Goal: Transaction & Acquisition: Purchase product/service

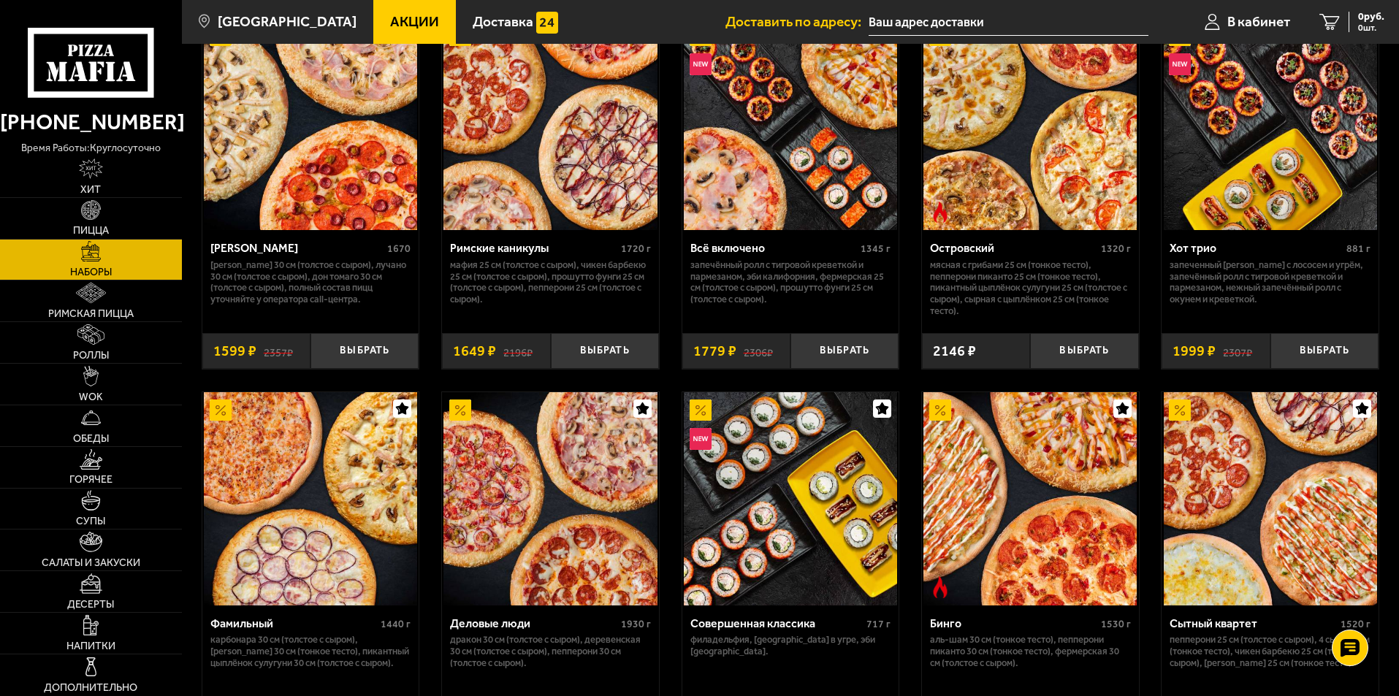
scroll to position [1315, 0]
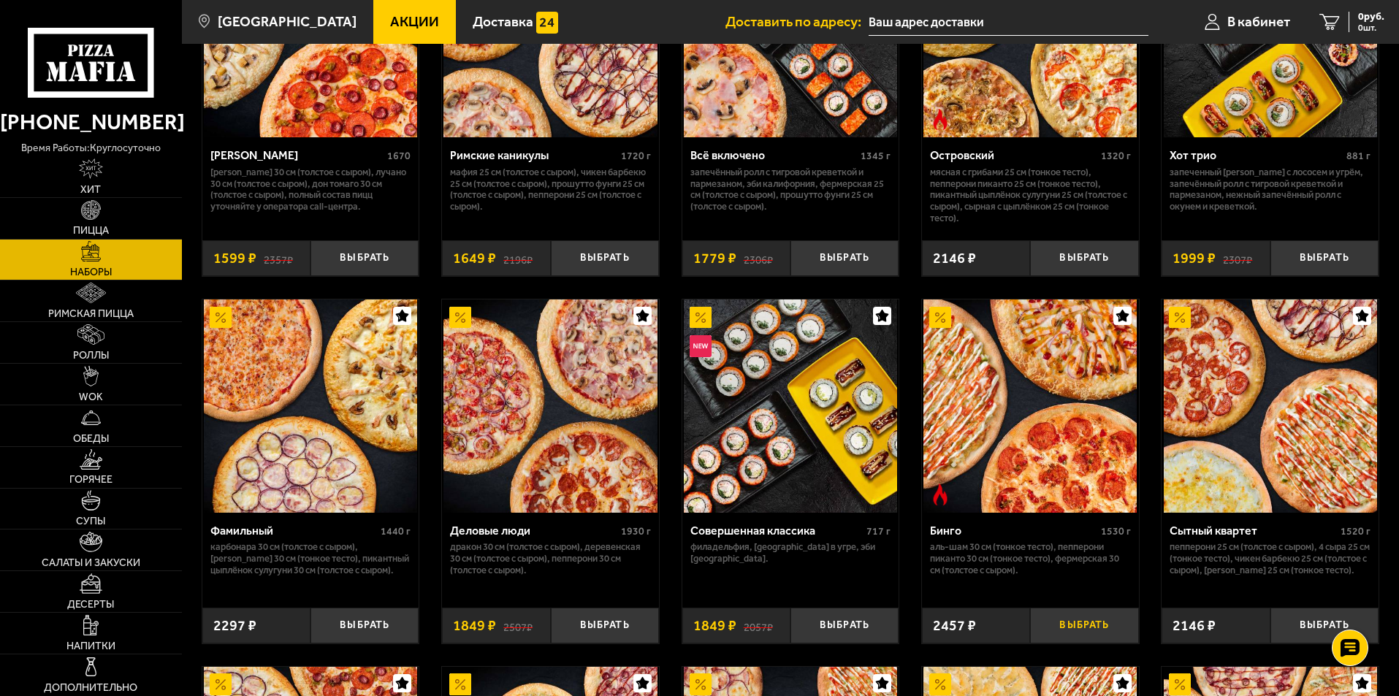
click at [1071, 633] on button "Выбрать" at bounding box center [1084, 626] width 108 height 36
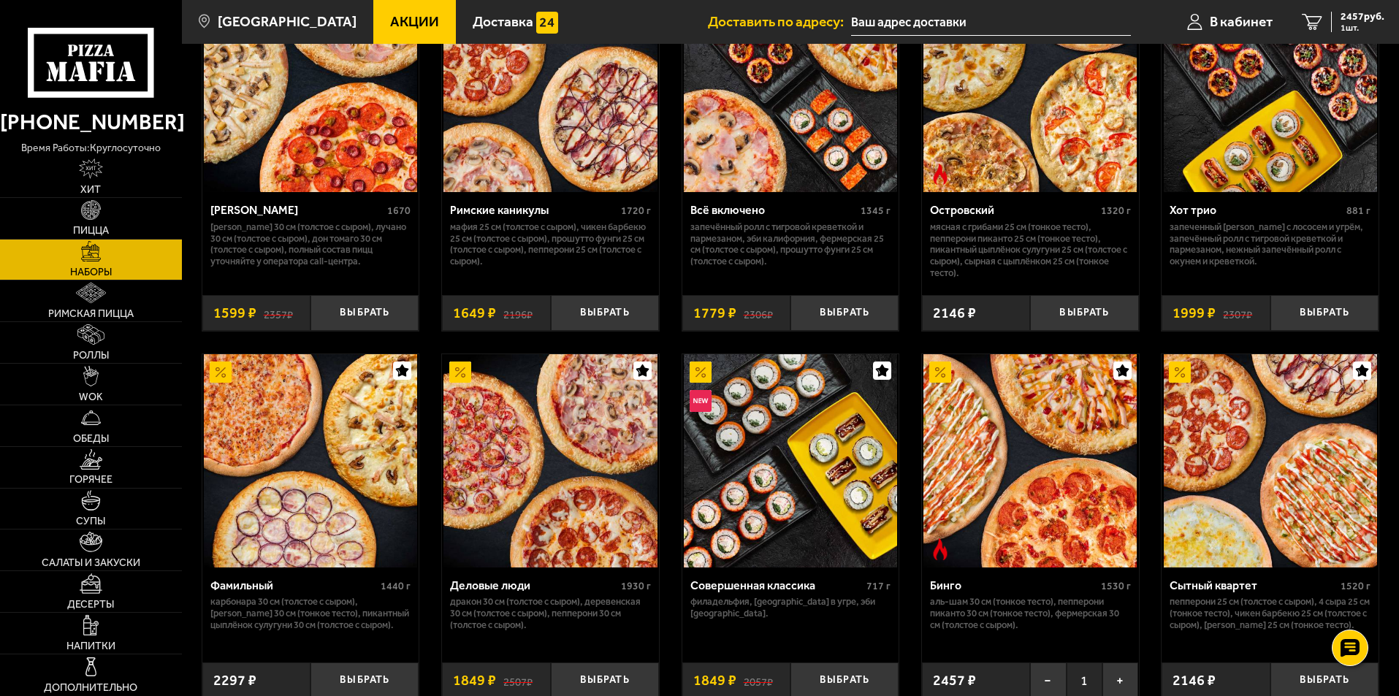
scroll to position [1169, 0]
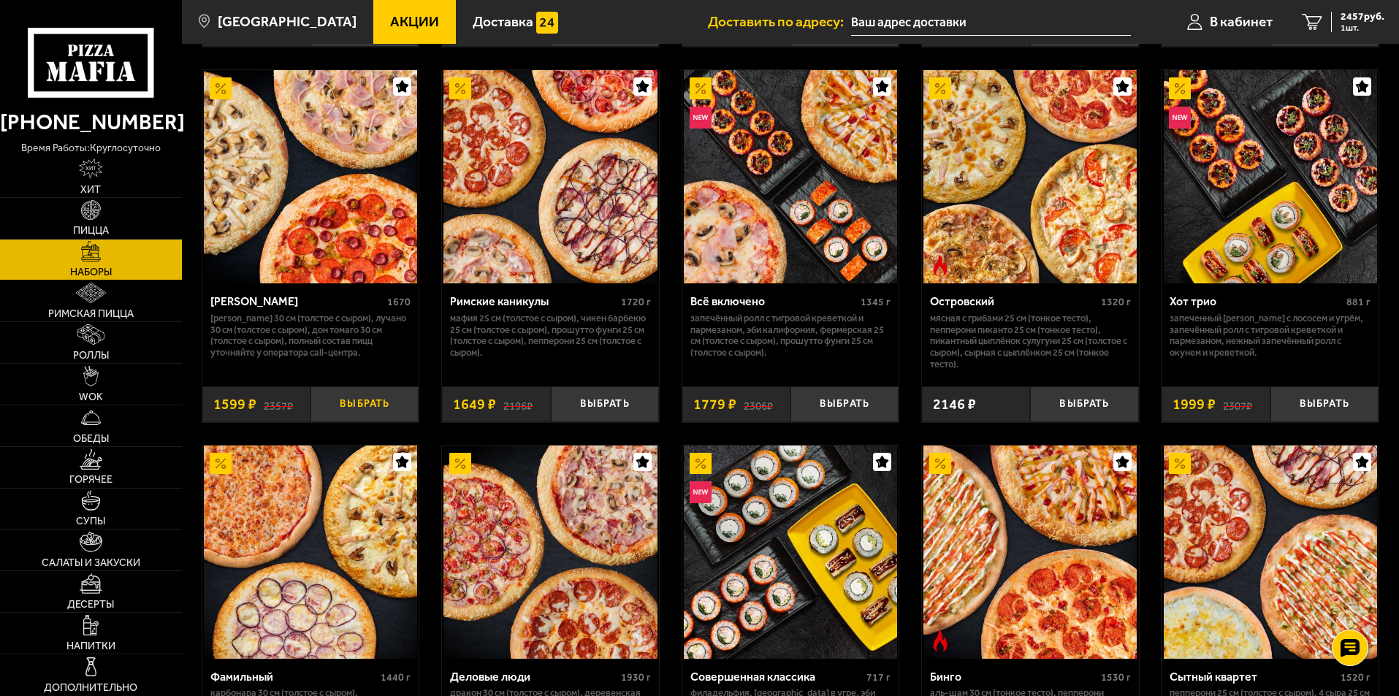
click at [374, 411] on button "Выбрать" at bounding box center [365, 405] width 108 height 36
click at [1331, 21] on div "4056 руб. 2 шт." at bounding box center [1357, 22] width 53 height 20
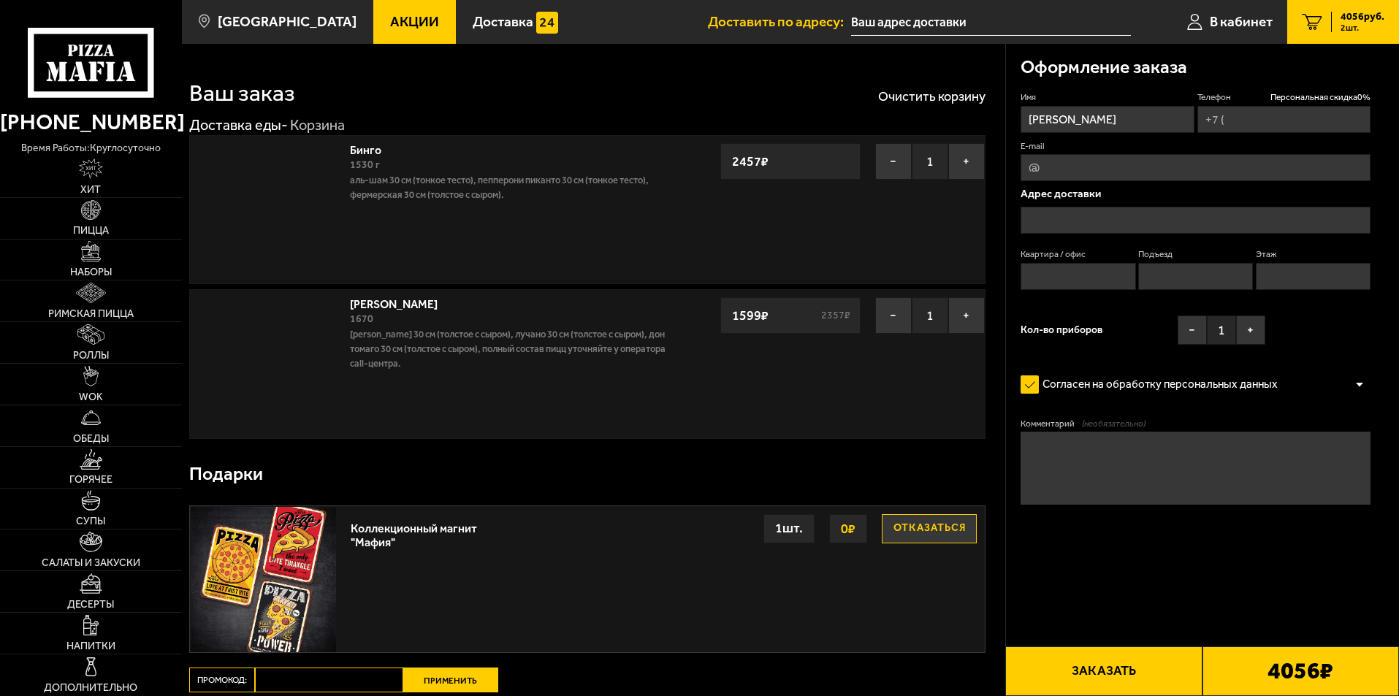
type input "[PHONE_NUMBER]"
type input "[STREET_ADDRESS]"
type input "0"
type input "1"
type input "3"
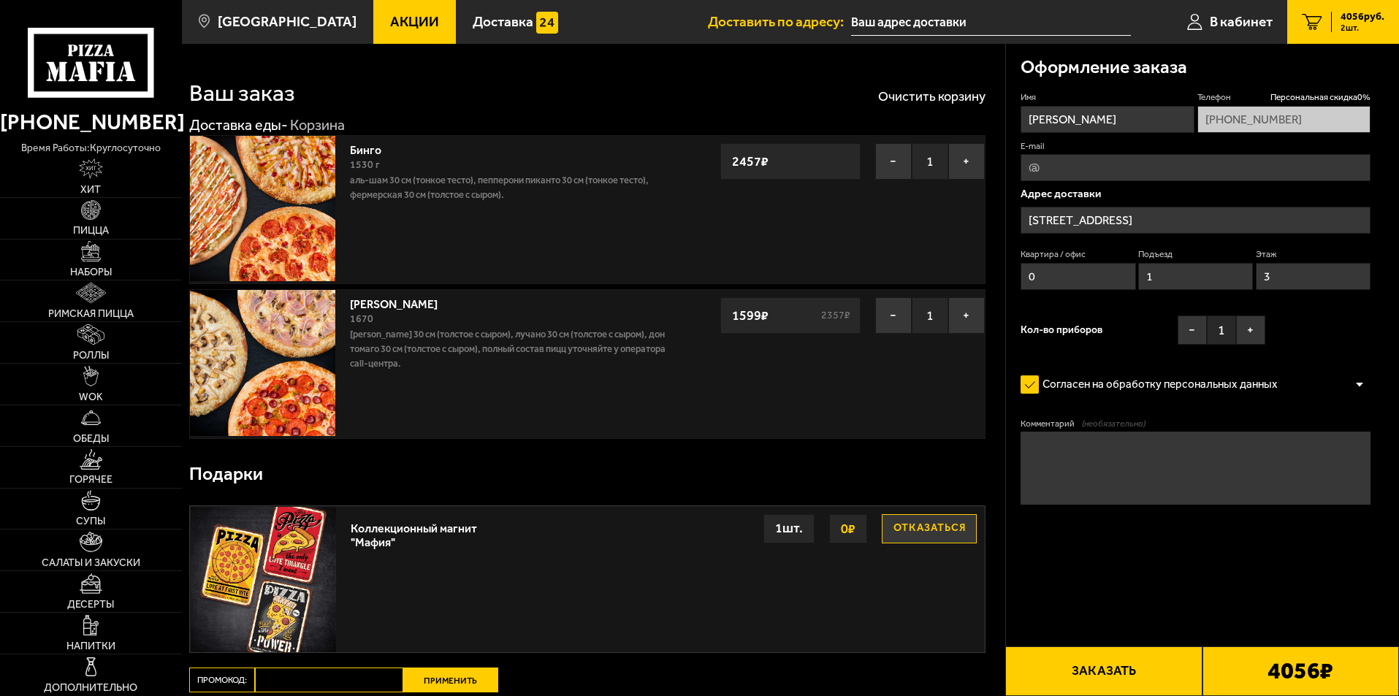
type input "[STREET_ADDRESS]"
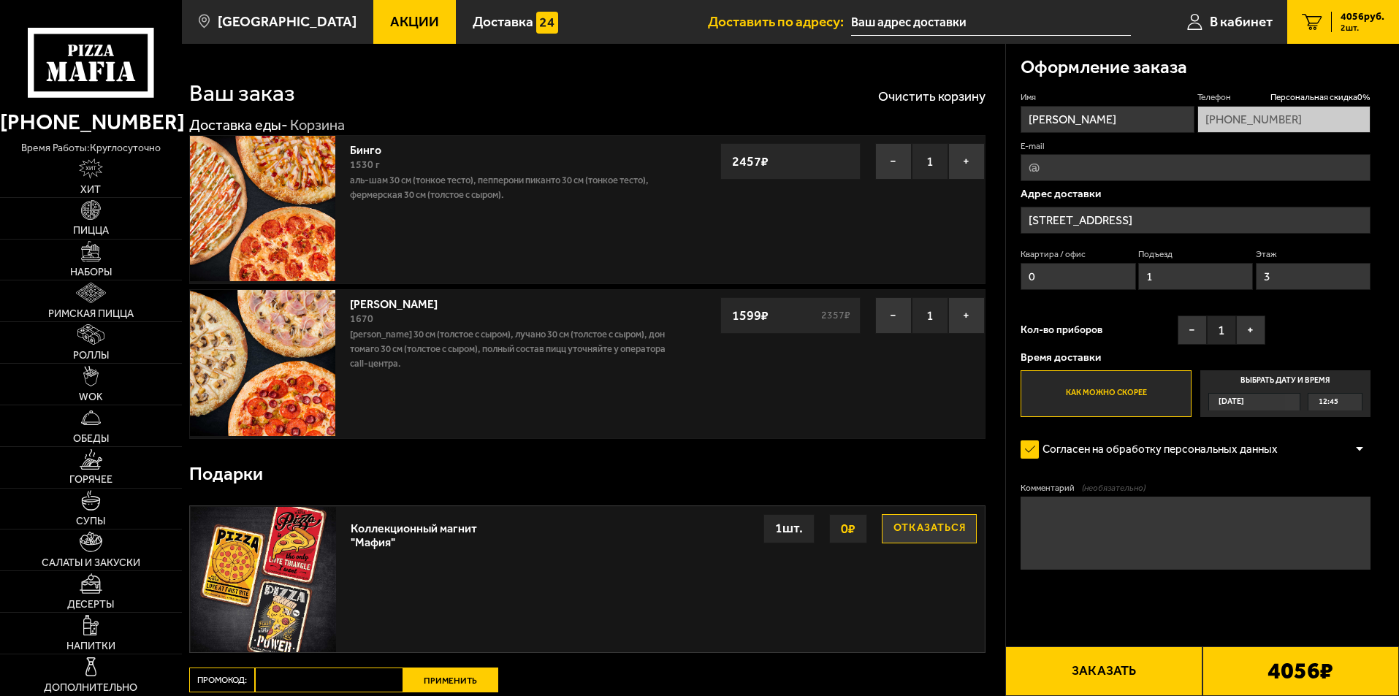
click at [1103, 171] on input "E-mail" at bounding box center [1196, 167] width 350 height 27
click at [1110, 533] on textarea "Комментарий (необязательно)" at bounding box center [1196, 533] width 350 height 73
click at [1090, 164] on input "E-mail" at bounding box center [1196, 167] width 350 height 27
type input "[EMAIL_ADDRESS][DOMAIN_NAME]"
click at [1115, 512] on textarea "Комментарий (необязательно)" at bounding box center [1196, 533] width 350 height 73
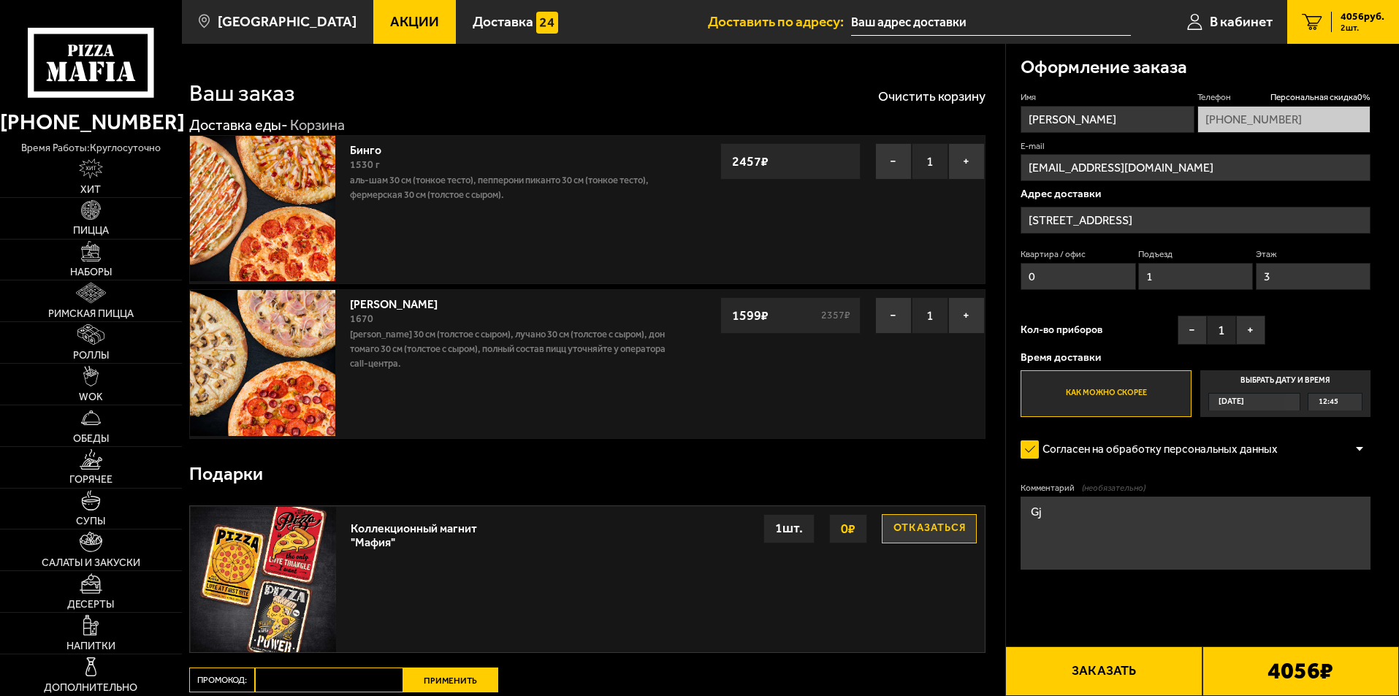
type textarea "G"
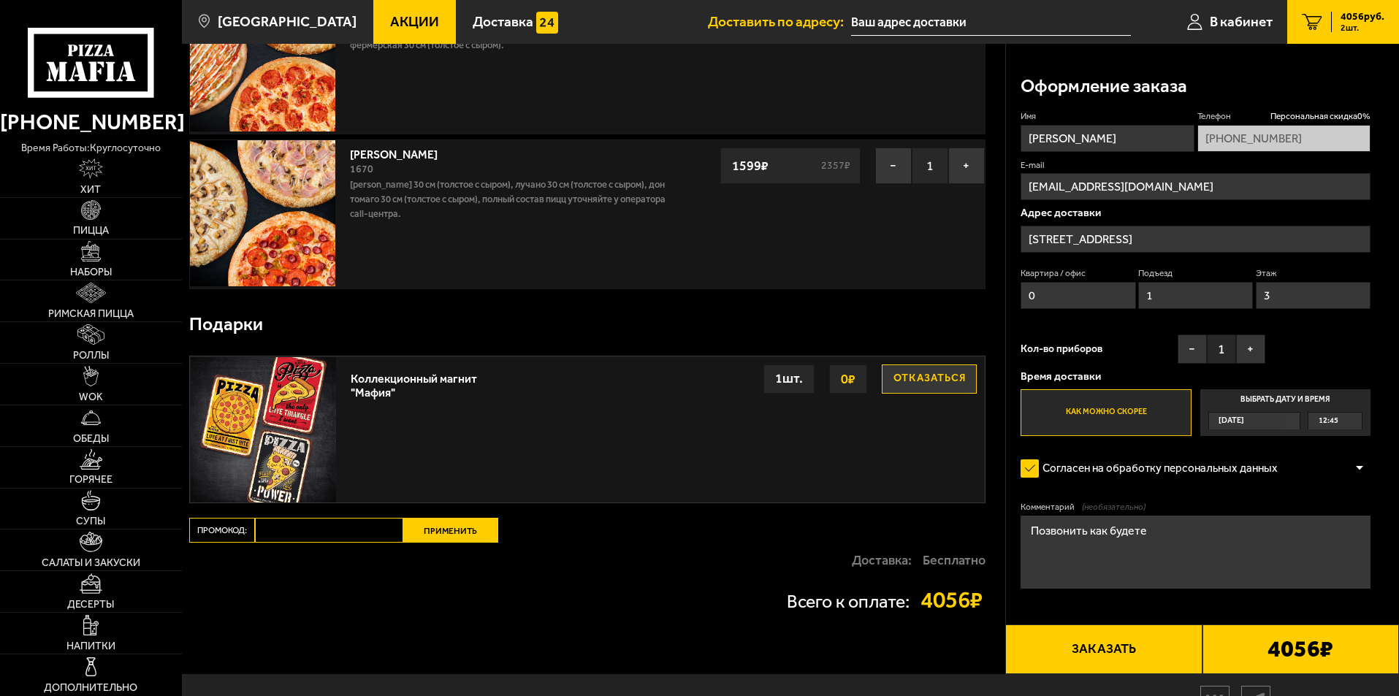
scroll to position [146, 0]
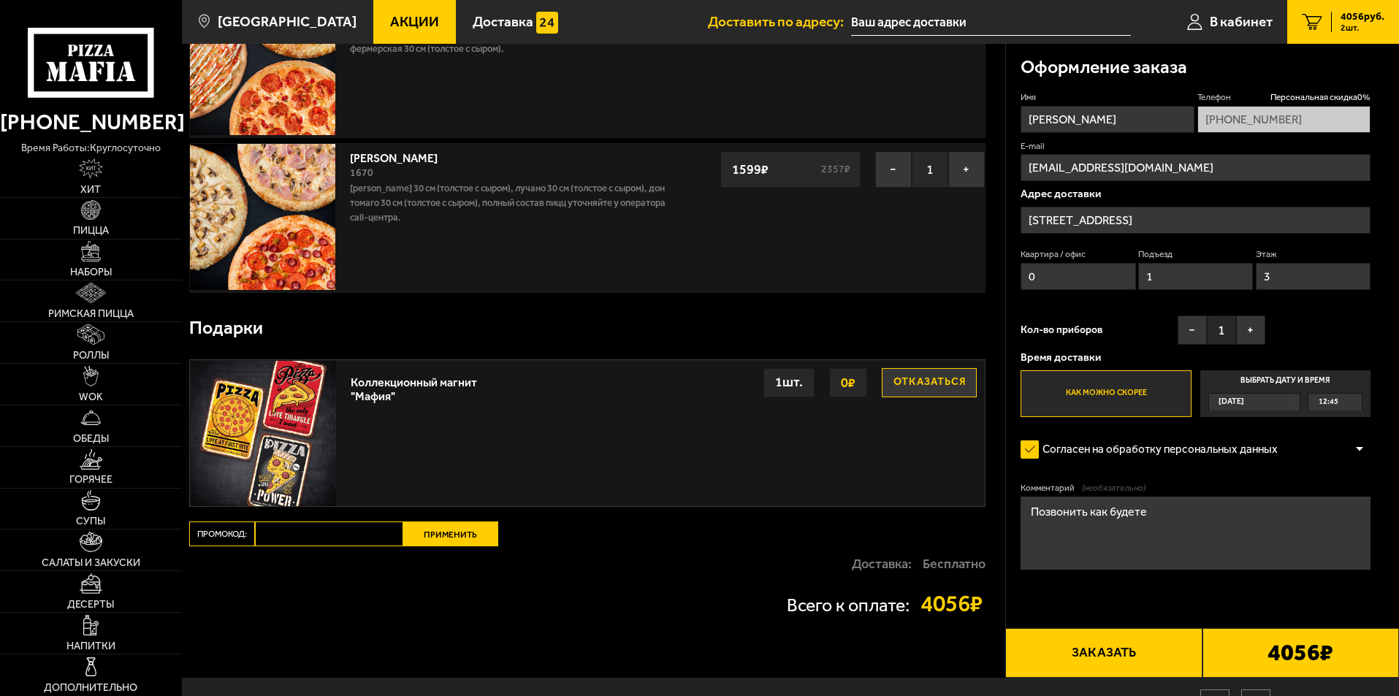
drag, startPoint x: 1196, startPoint y: 523, endPoint x: 1033, endPoint y: 505, distance: 164.6
click at [1033, 505] on textarea "Позвонить как будете" at bounding box center [1196, 533] width 350 height 73
type textarea "е"
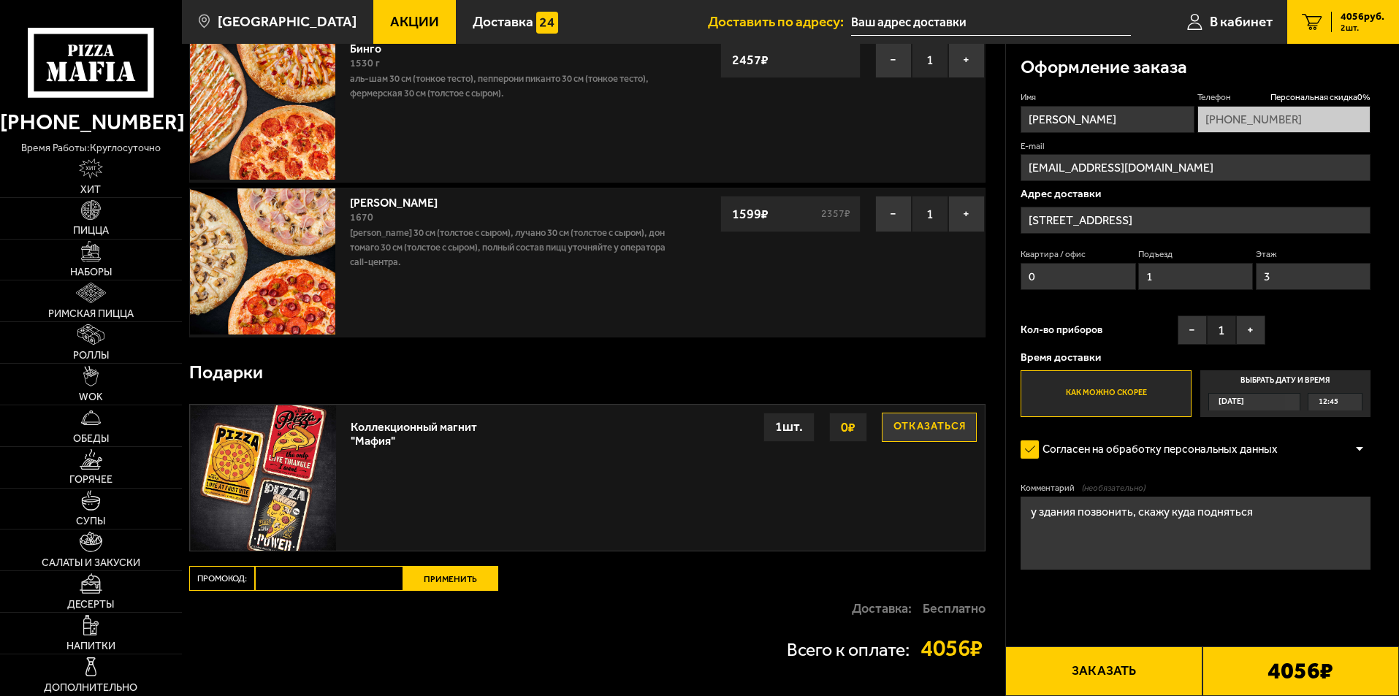
scroll to position [0, 0]
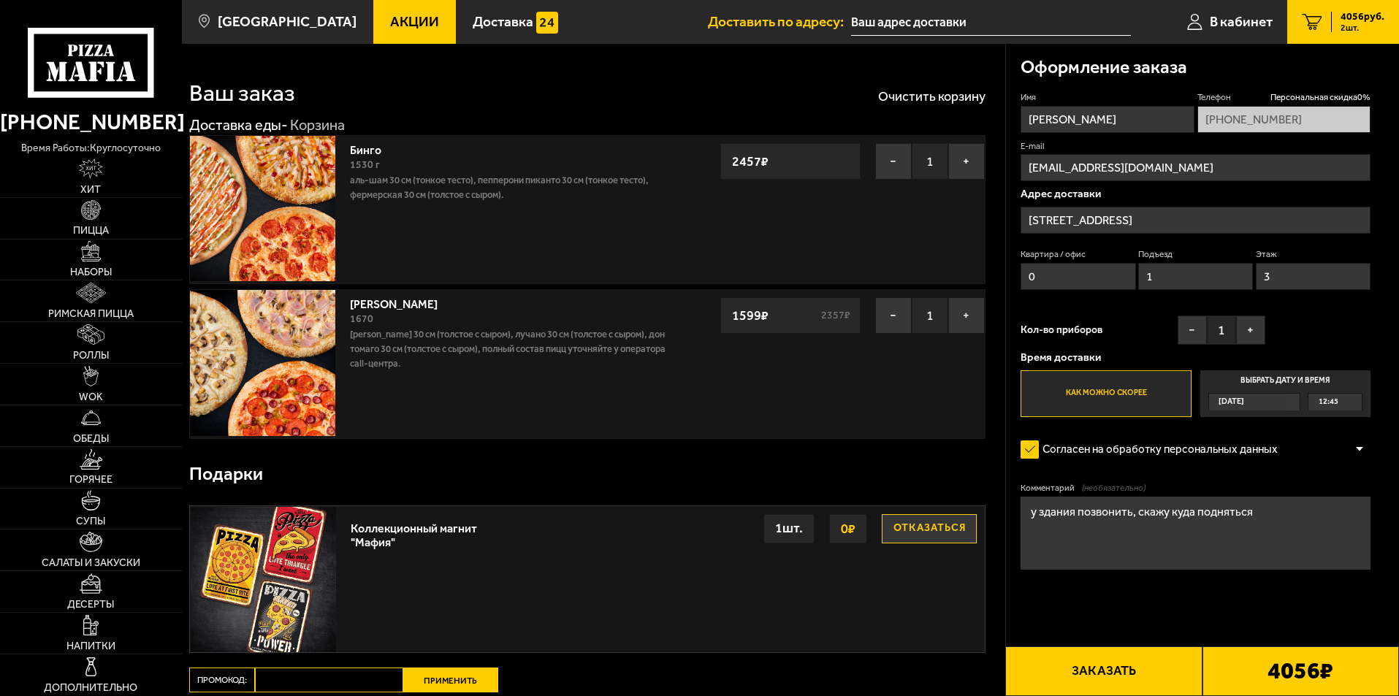
type textarea "у здания позвонить, скажу куда подняться"
click at [1143, 666] on button "Заказать" at bounding box center [1104, 672] width 197 height 50
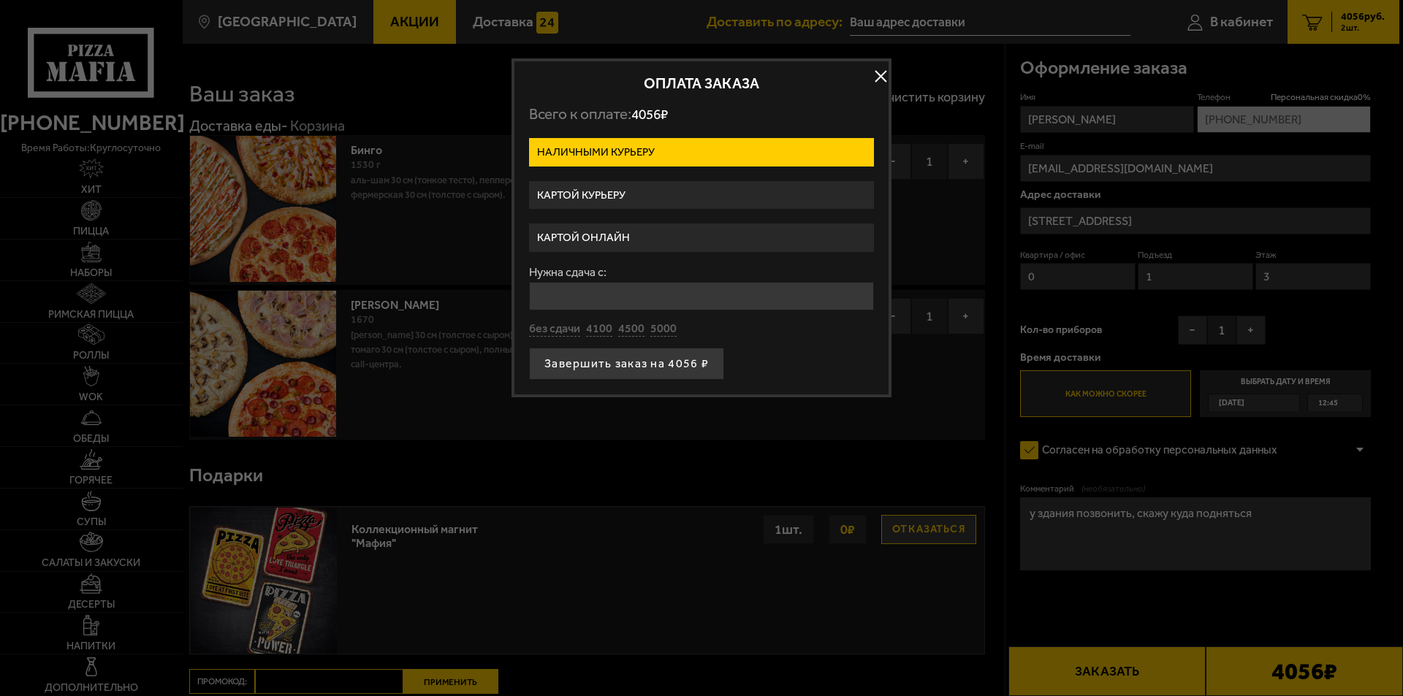
click at [634, 190] on label "Картой курьеру" at bounding box center [701, 195] width 345 height 29
click at [0, 0] on input "Картой курьеру" at bounding box center [0, 0] width 0 height 0
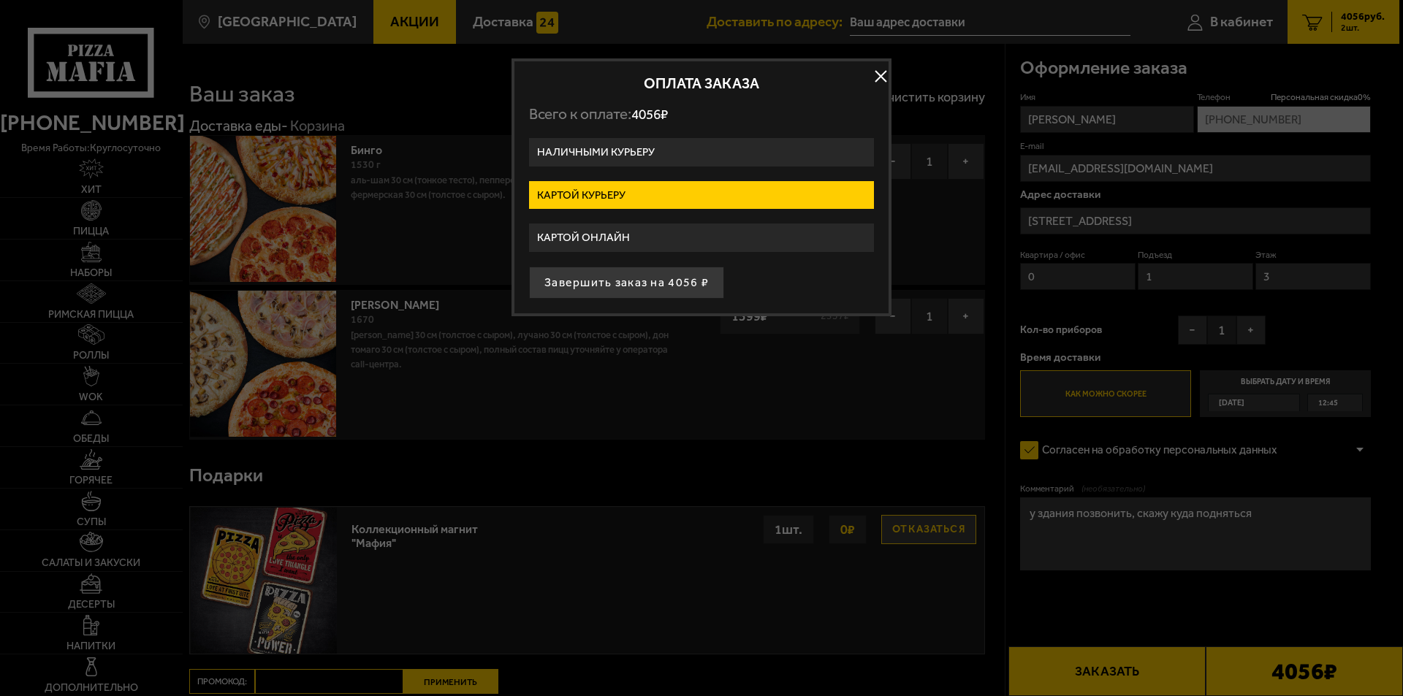
click at [639, 146] on label "Наличными курьеру" at bounding box center [701, 152] width 345 height 29
click at [0, 0] on input "Наличными курьеру" at bounding box center [0, 0] width 0 height 0
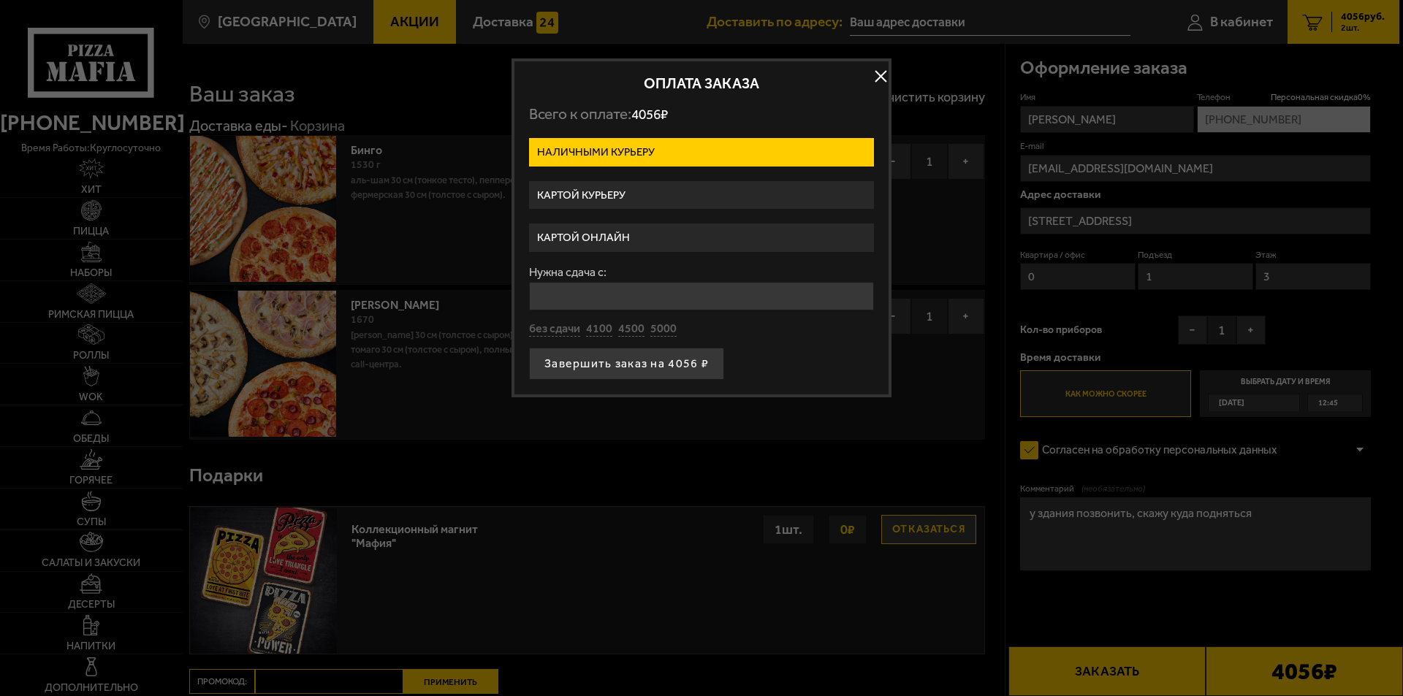
click at [653, 246] on label "Картой онлайн" at bounding box center [701, 238] width 345 height 29
click at [0, 0] on input "Картой онлайн" at bounding box center [0, 0] width 0 height 0
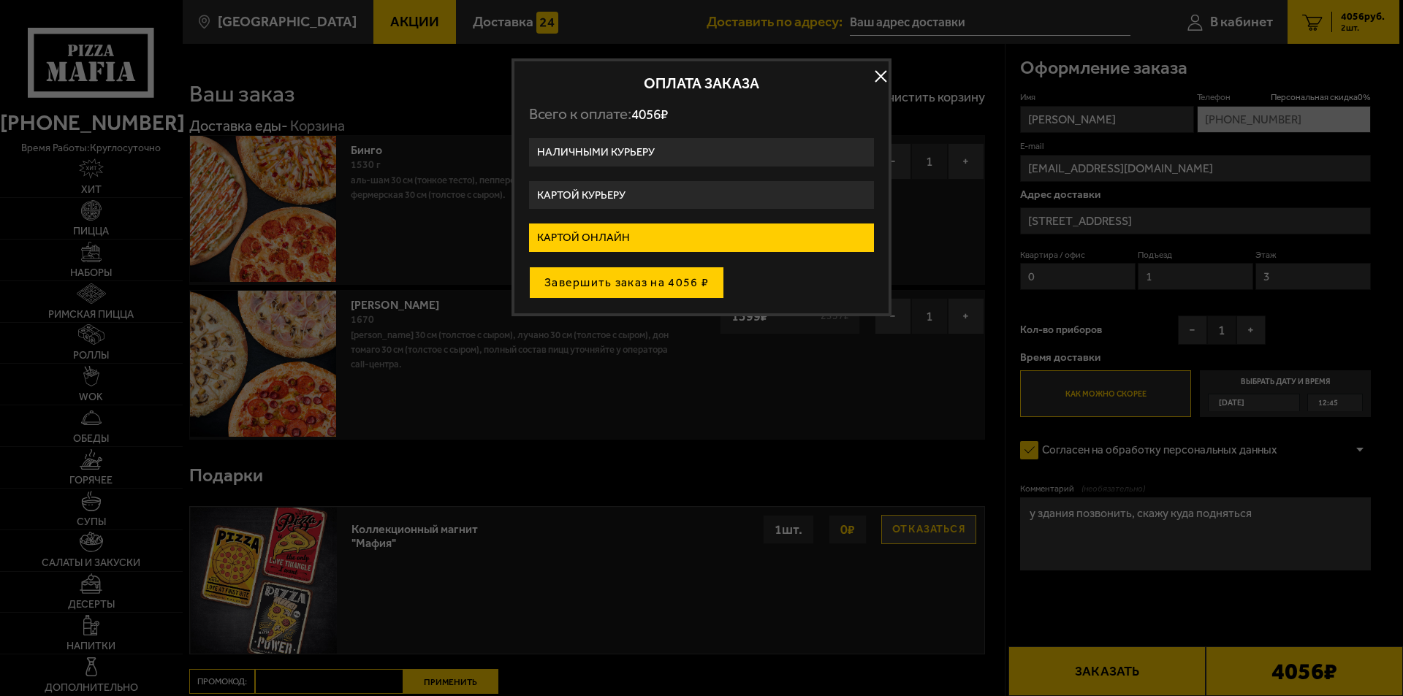
click at [669, 286] on button "Завершить заказ на 4056 ₽" at bounding box center [626, 283] width 195 height 32
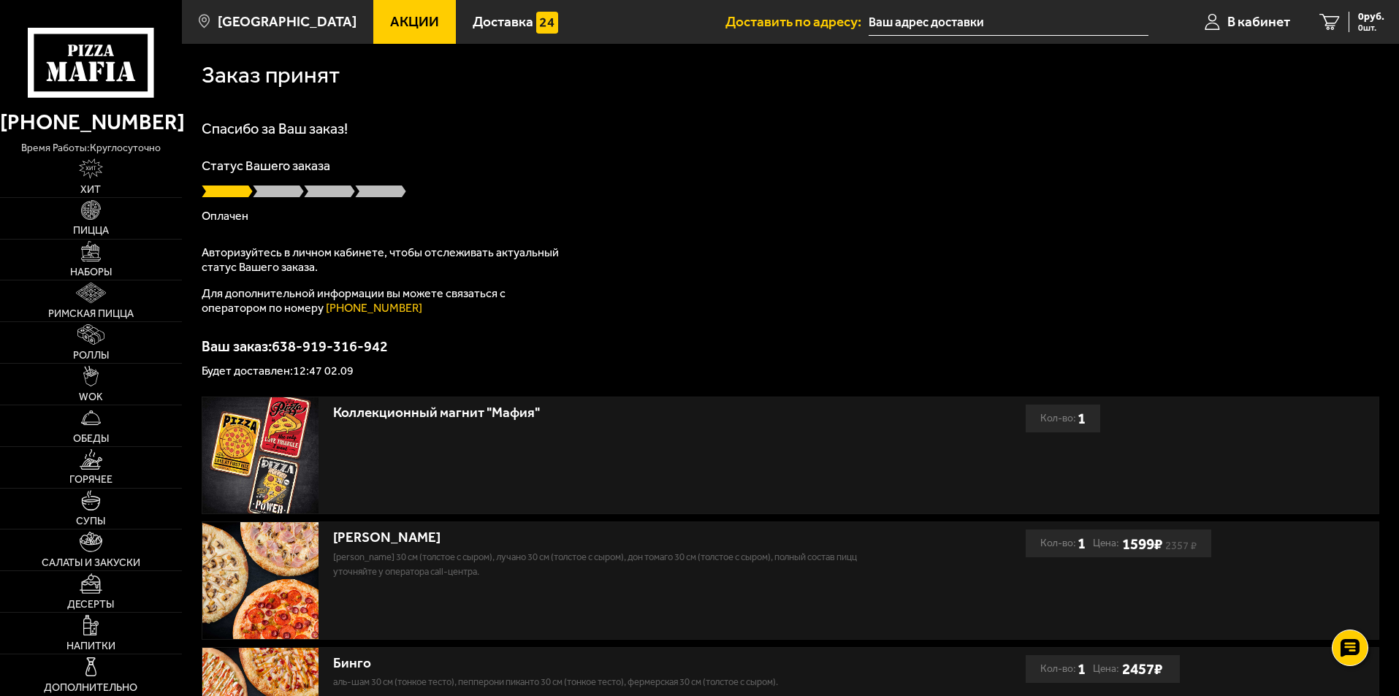
click at [967, 23] on input "text" at bounding box center [1009, 22] width 280 height 27
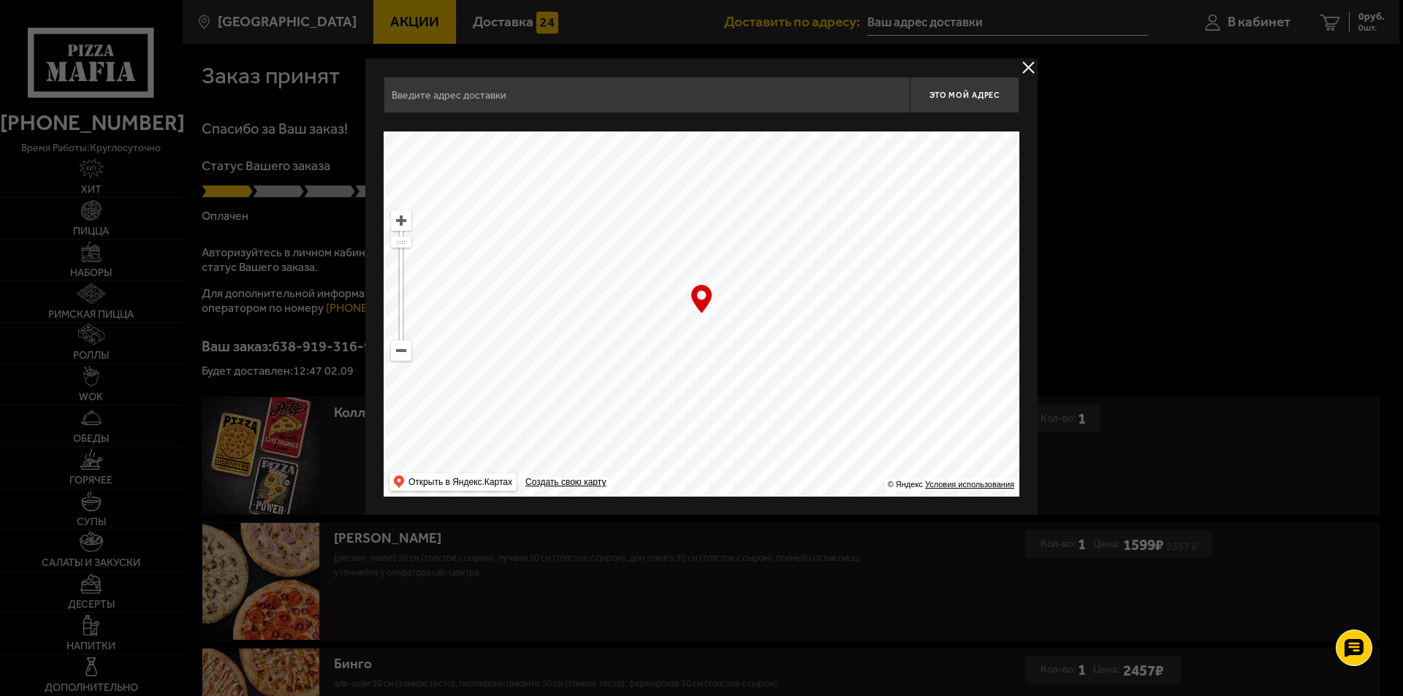
click at [1037, 64] on button "delivery type" at bounding box center [1028, 67] width 18 height 18
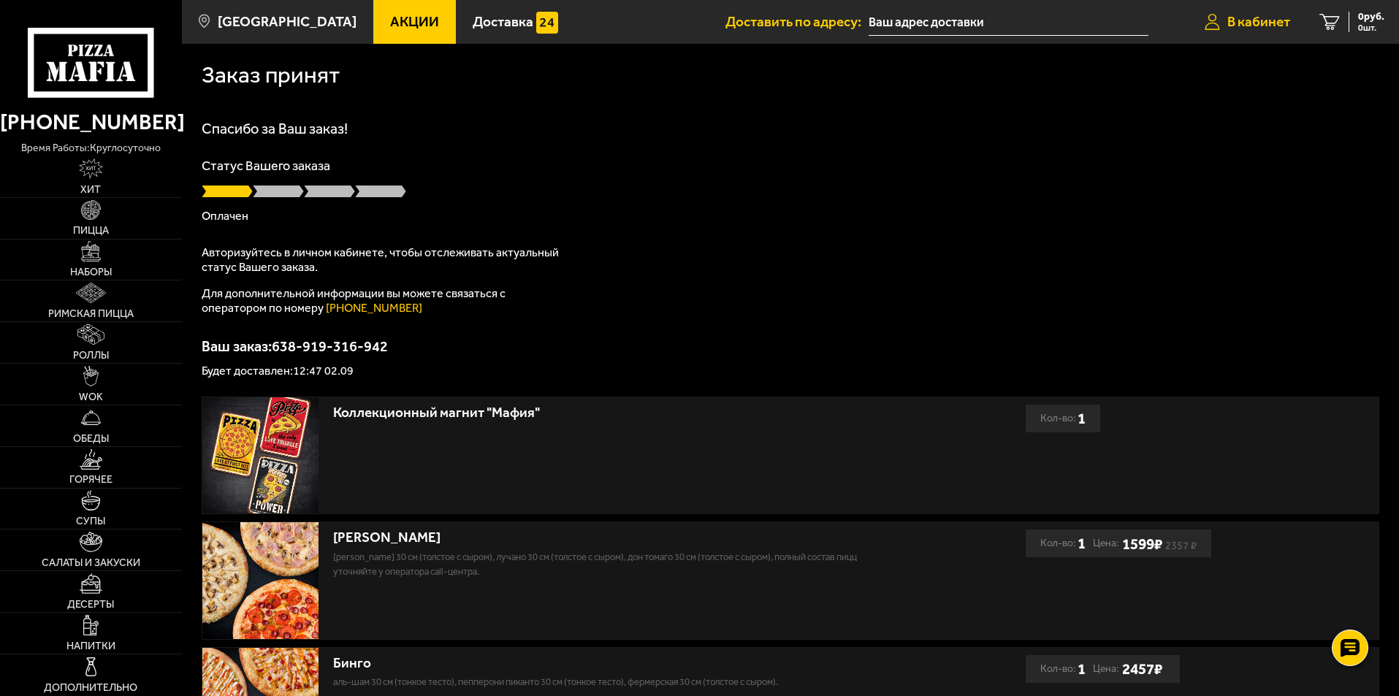
click at [1261, 25] on span "В кабинет" at bounding box center [1259, 22] width 63 height 14
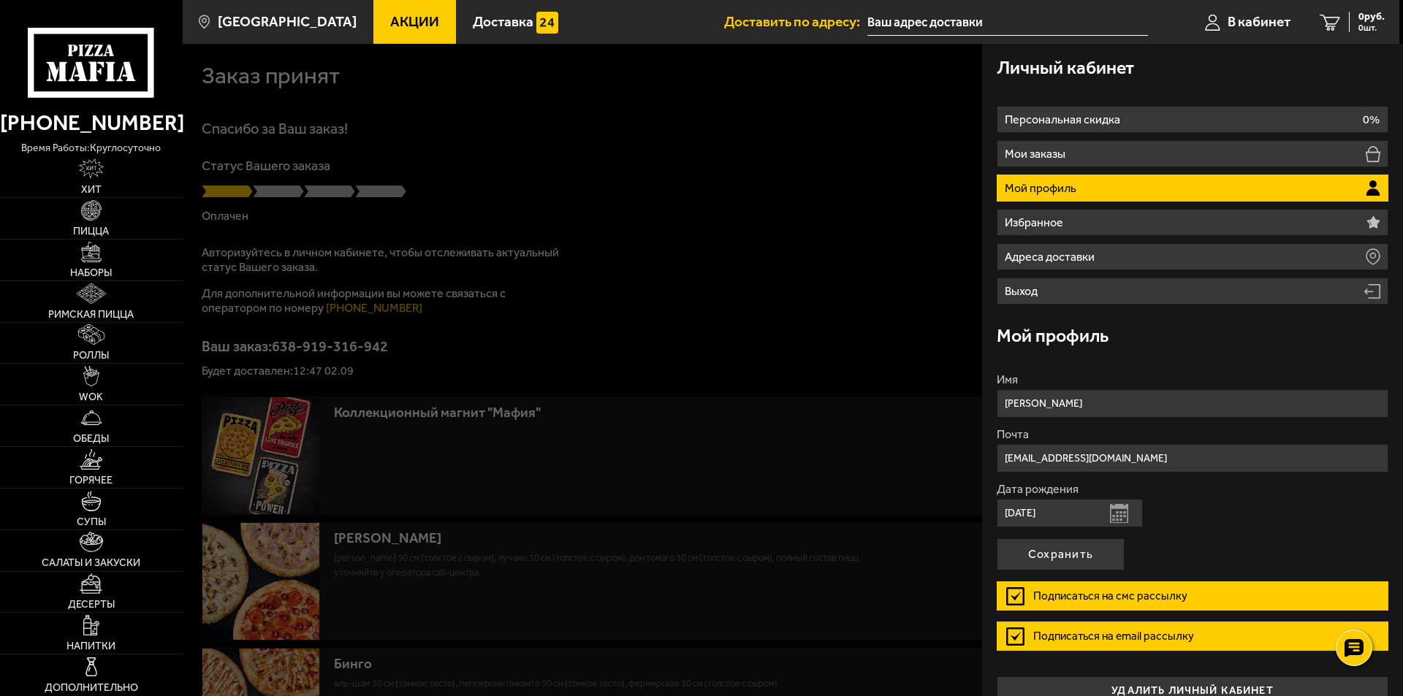
click at [1174, 189] on li "Мой профиль" at bounding box center [1193, 188] width 392 height 27
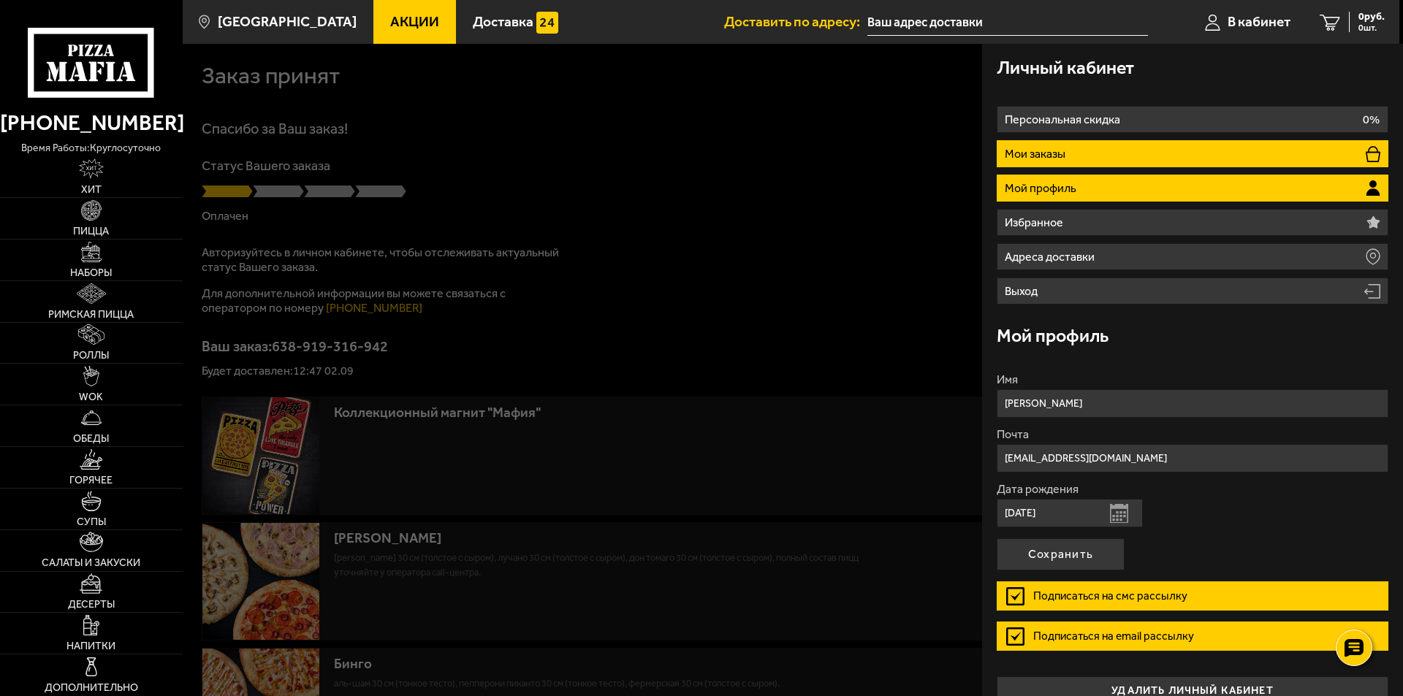
click at [1056, 152] on p "Мои заказы" at bounding box center [1037, 154] width 64 height 12
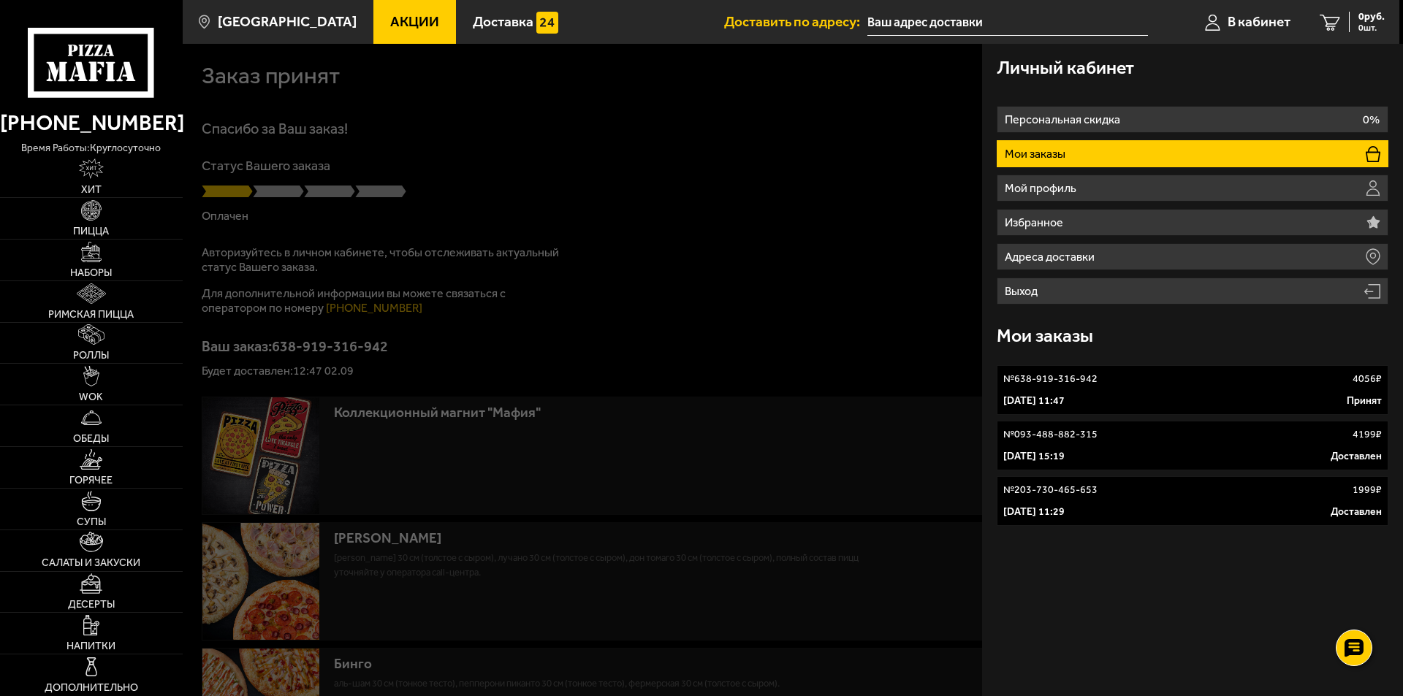
click at [1147, 377] on div "№ 638-919-316-942 4056 ₽" at bounding box center [1192, 379] width 379 height 15
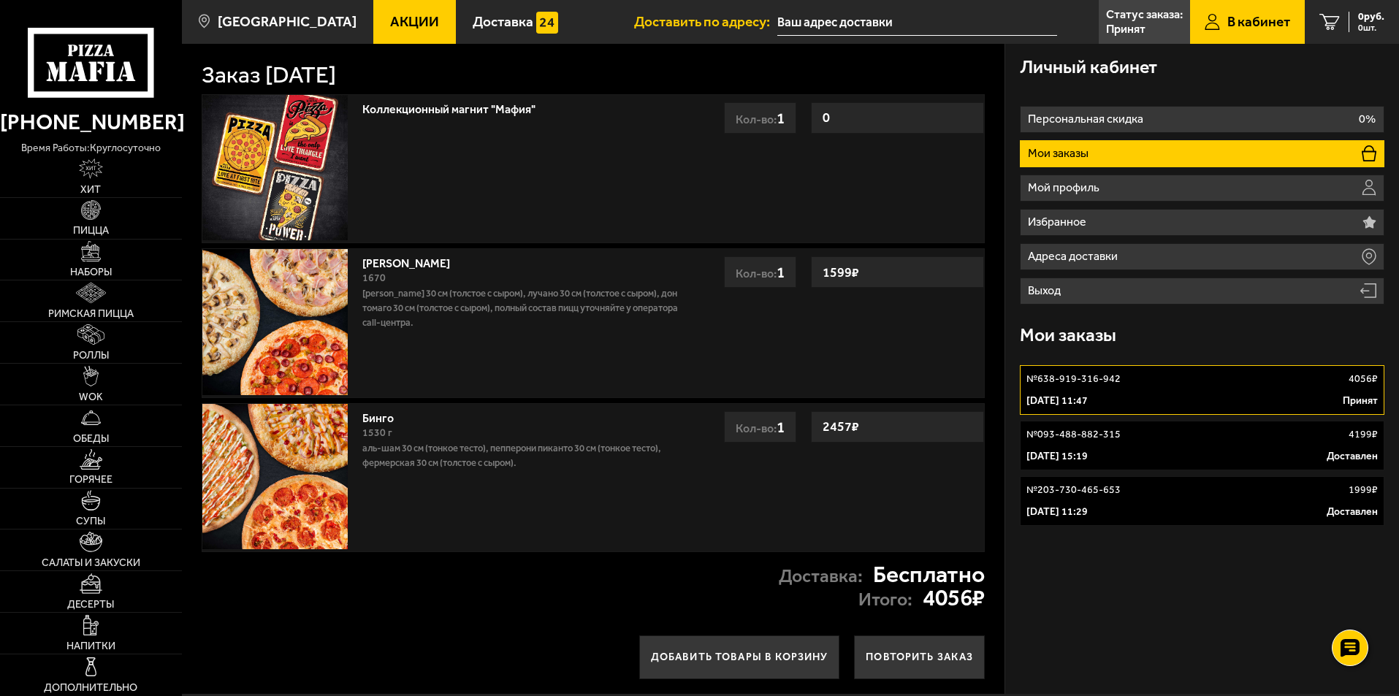
click at [1182, 454] on div "17 февраля 2025 г. 15:19 Доставлен" at bounding box center [1203, 456] width 352 height 15
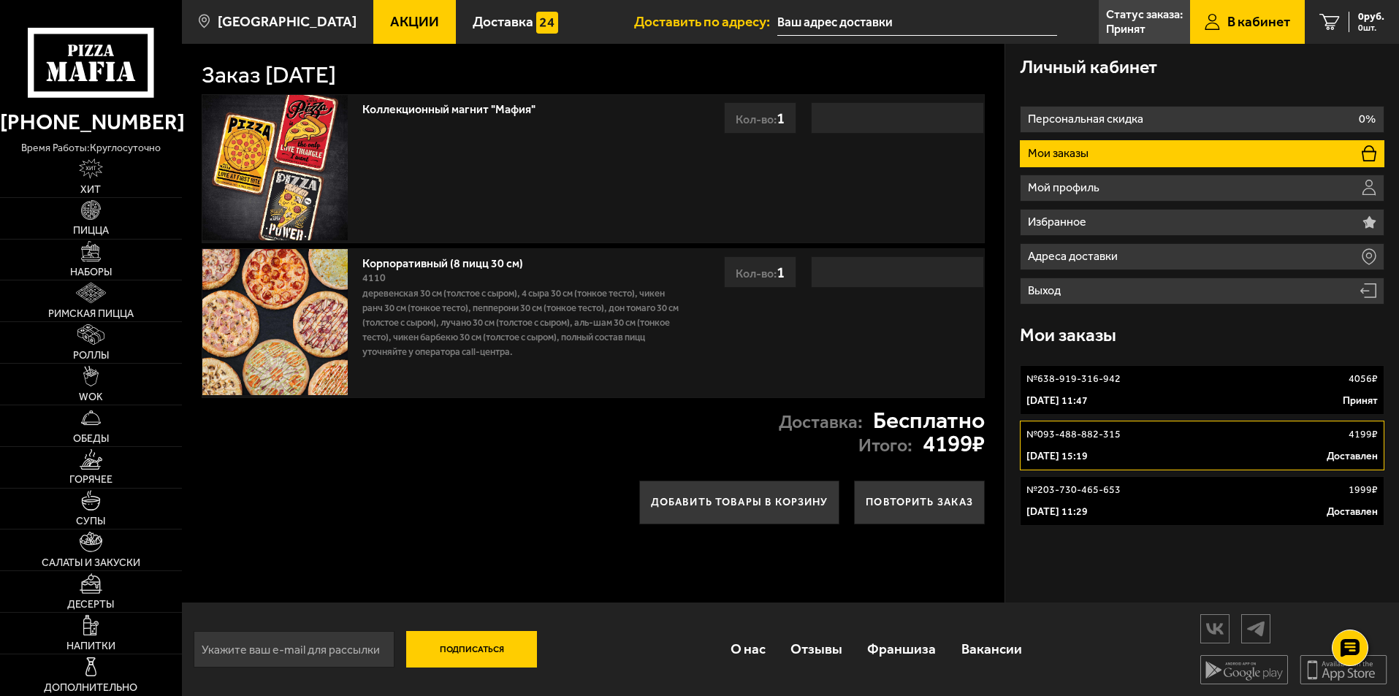
click at [1168, 389] on link "№ 638-919-316-942 4056 ₽ 2 сентября 2025 г. 11:47 Принят" at bounding box center [1202, 390] width 365 height 50
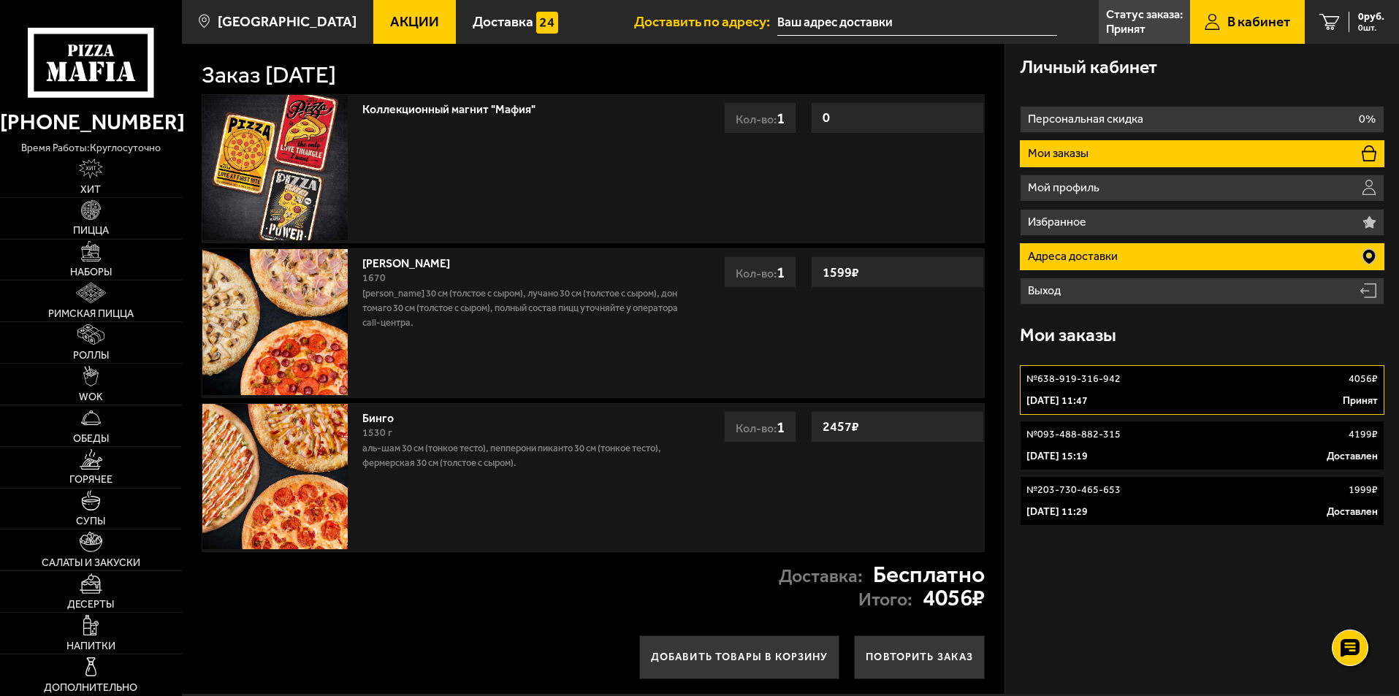
click at [1131, 251] on li "Адреса доставки" at bounding box center [1202, 256] width 365 height 27
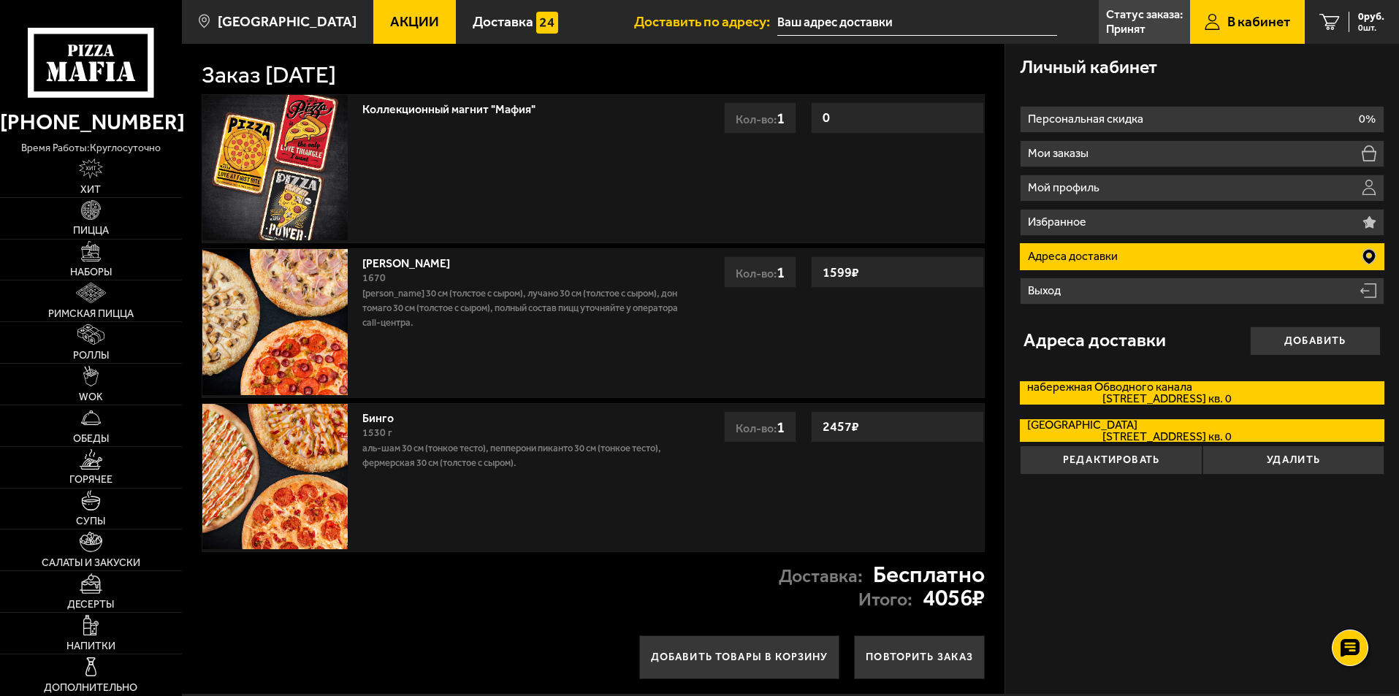
click at [1178, 392] on label "набережная Обводного канала набережная Обводного канала, дом 24Д кв. 0" at bounding box center [1202, 392] width 365 height 23
click at [0, 0] on input "набережная Обводного канала набережная Обводного канала, дом 24Д кв. 0" at bounding box center [0, 0] width 0 height 0
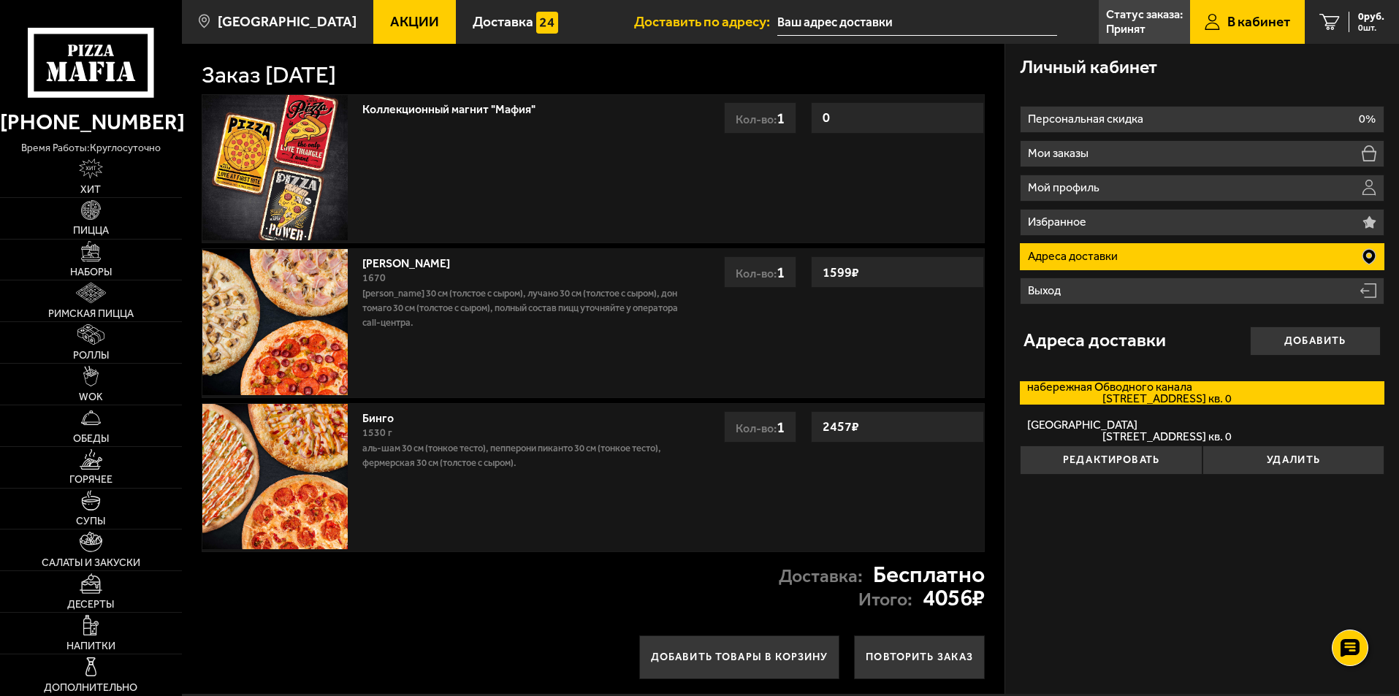
type input "[STREET_ADDRESS]"
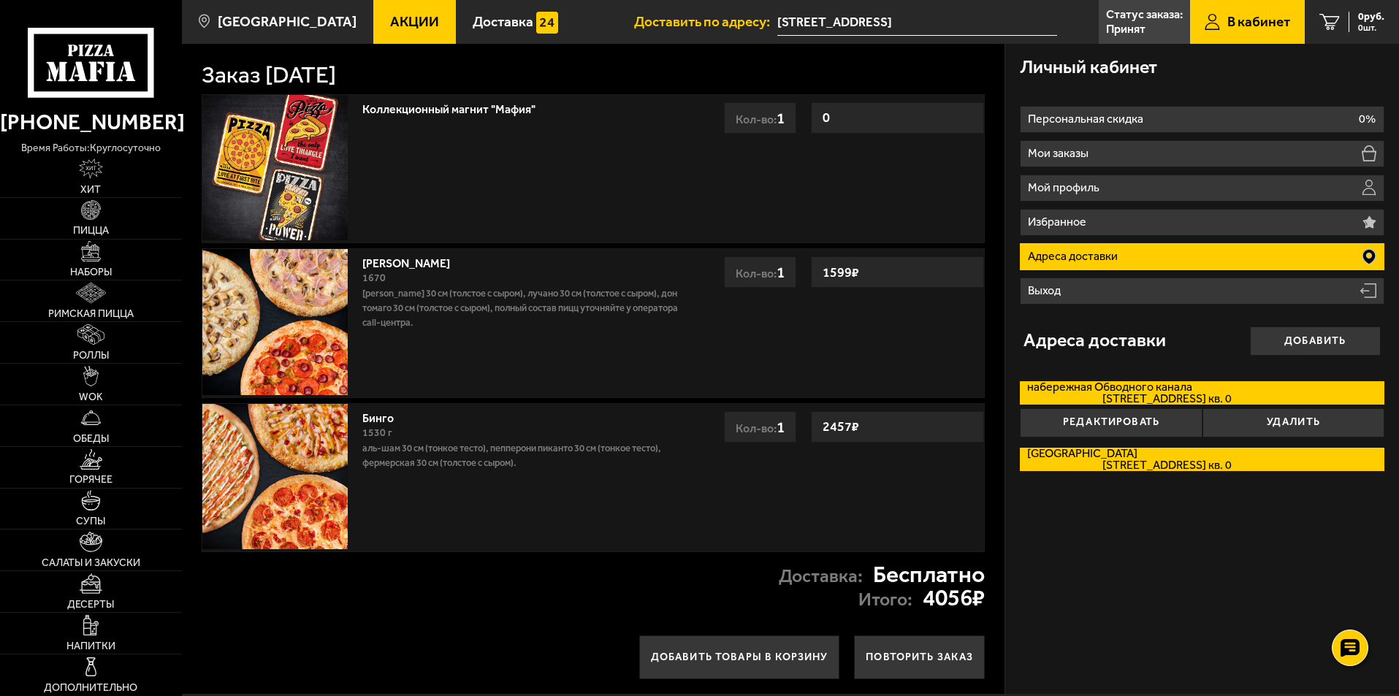
click at [1143, 470] on span "набережная Обводного канала, дом 24Д кв. 0" at bounding box center [1129, 466] width 204 height 12
click at [0, 0] on input "Россия набережная Обводного канала, дом 24Д кв. 0" at bounding box center [0, 0] width 0 height 0
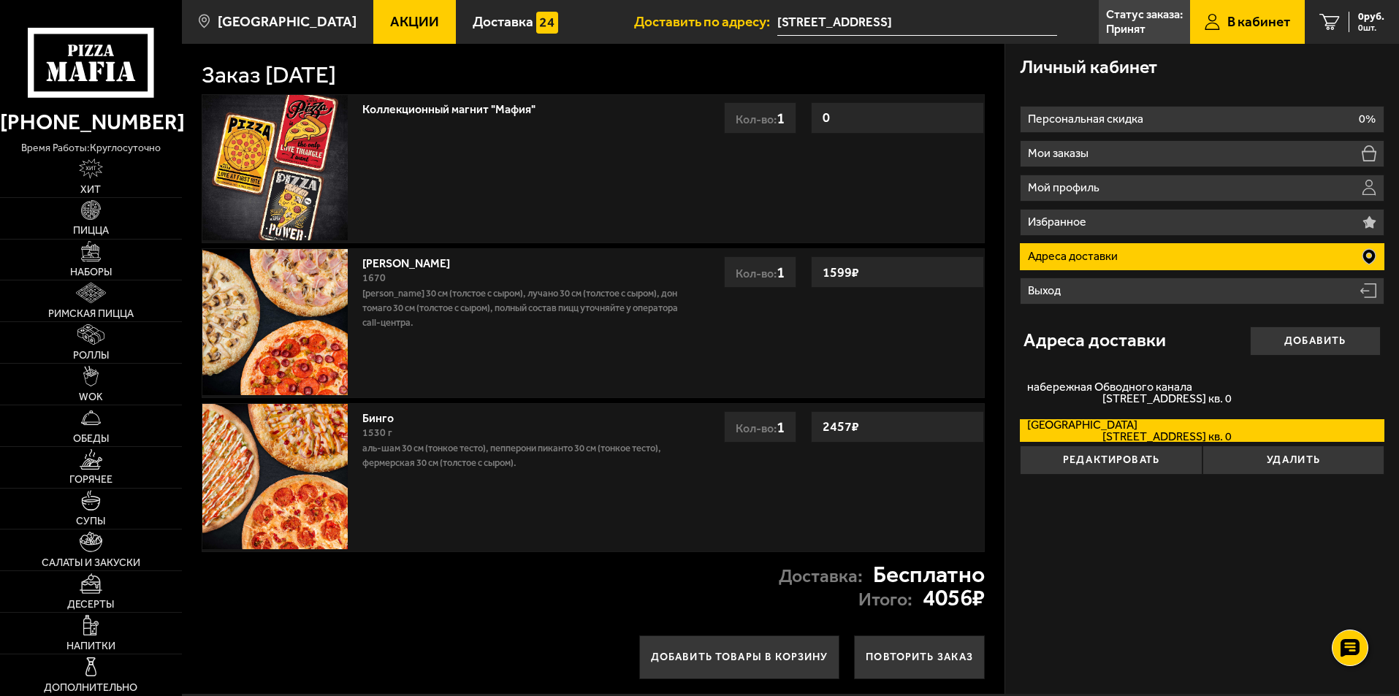
click at [1239, 27] on span "В кабинет" at bounding box center [1259, 22] width 63 height 14
click at [1324, 17] on icon at bounding box center [1330, 22] width 20 height 17
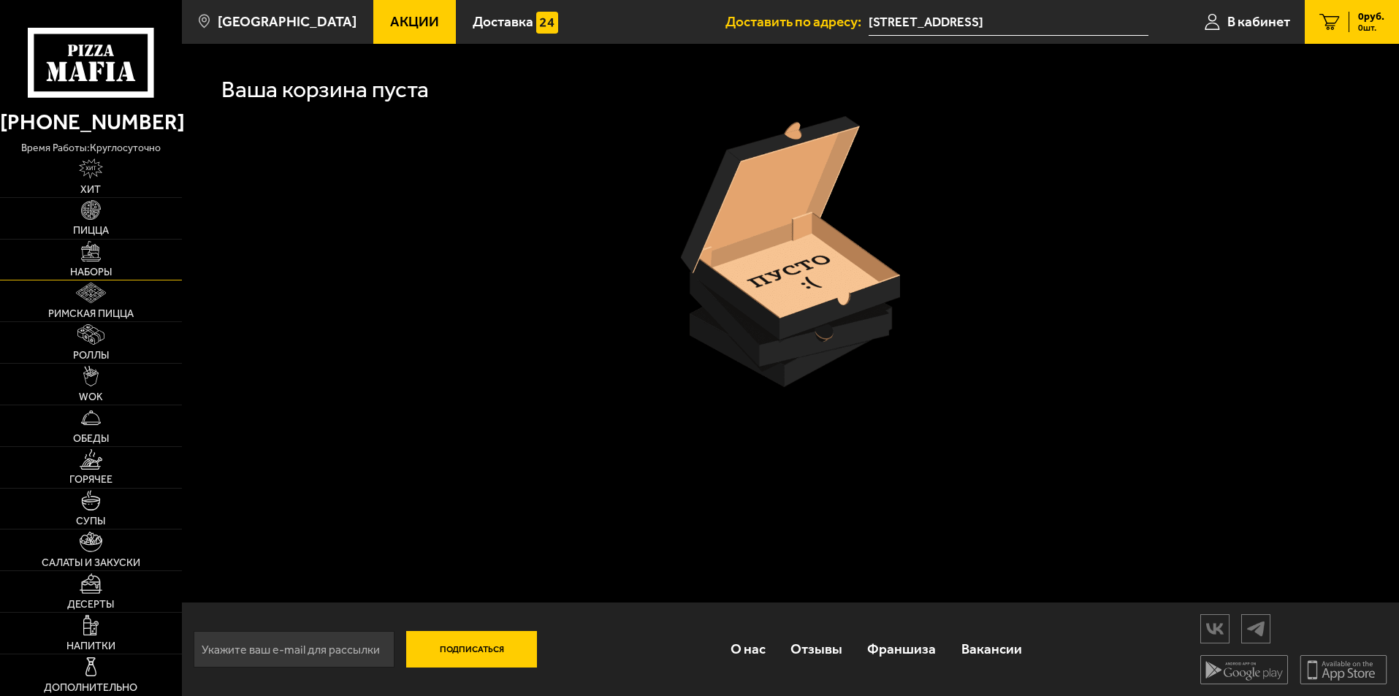
click at [96, 248] on img at bounding box center [91, 251] width 20 height 20
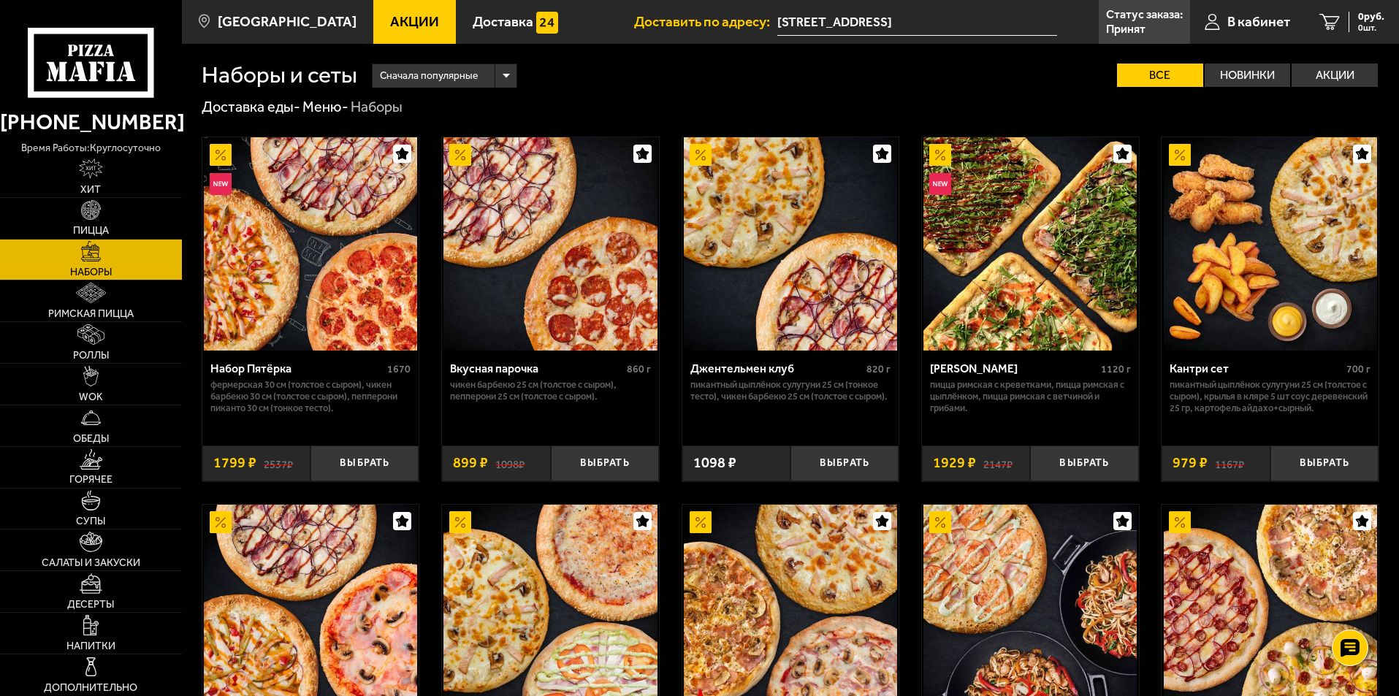
click at [397, 292] on img at bounding box center [310, 243] width 213 height 213
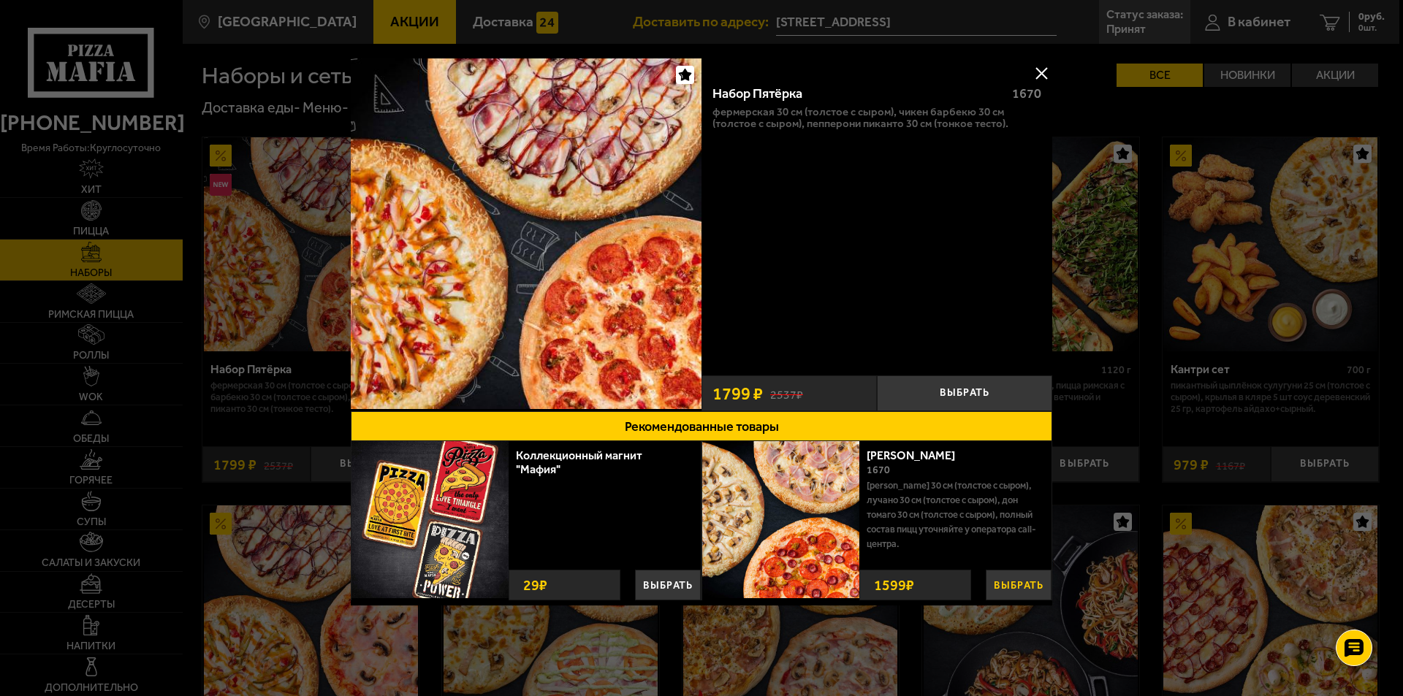
click at [1003, 585] on button "Выбрать" at bounding box center [1019, 585] width 66 height 31
click at [962, 400] on button "Выбрать" at bounding box center [964, 394] width 175 height 36
click at [658, 583] on button "Выбрать" at bounding box center [668, 585] width 66 height 31
click at [1041, 68] on button at bounding box center [1041, 73] width 22 height 22
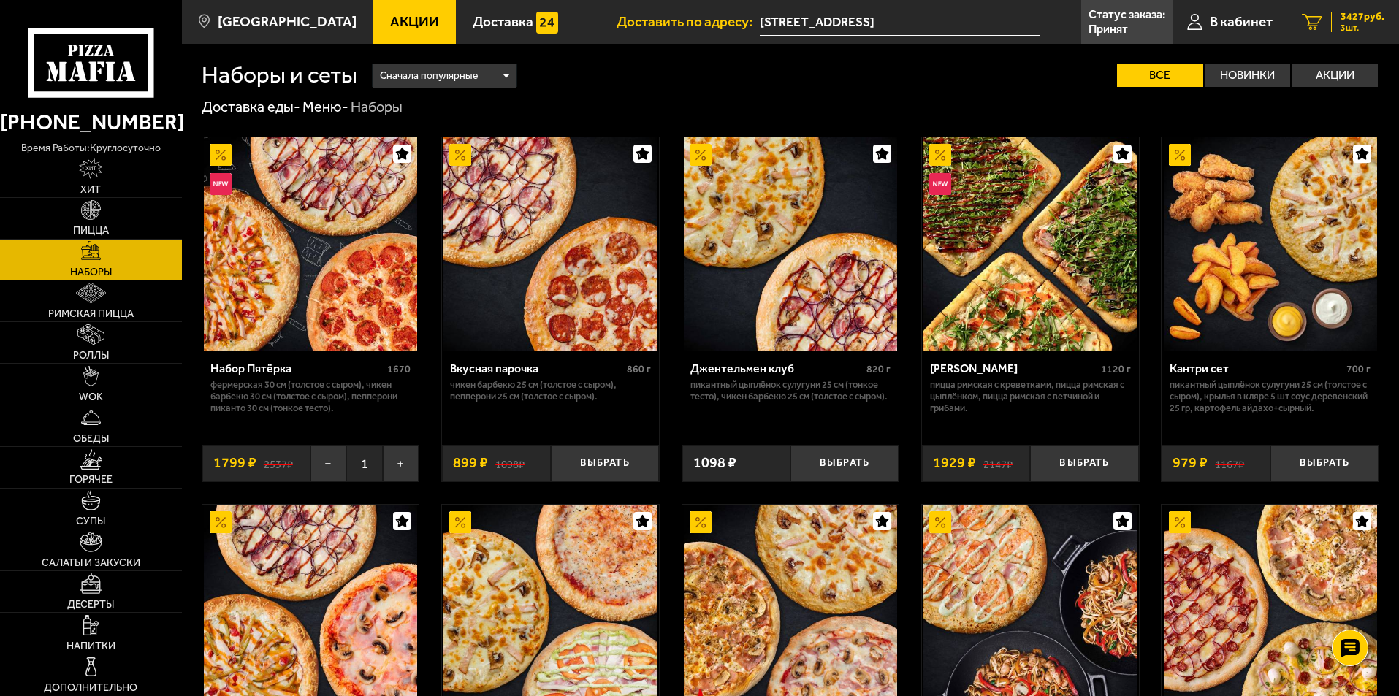
click at [1334, 21] on div "3427 руб. 3 шт." at bounding box center [1357, 22] width 53 height 20
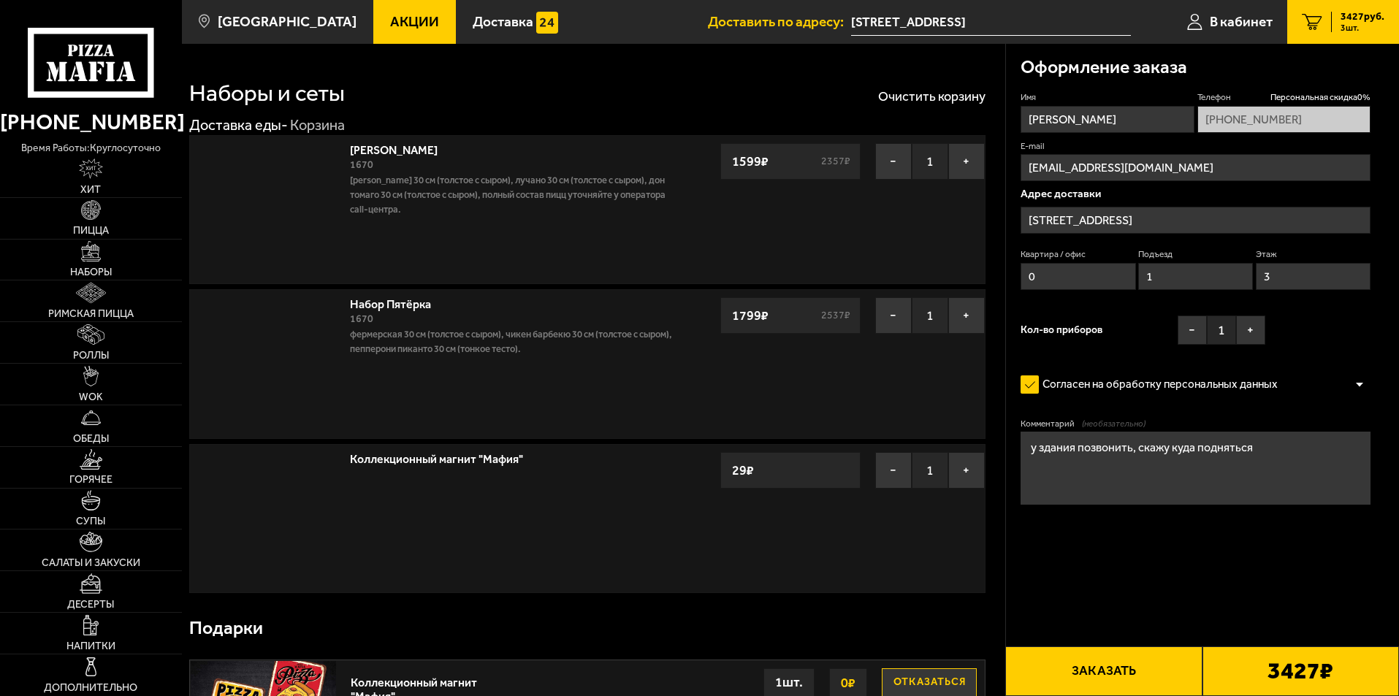
type input "[STREET_ADDRESS]"
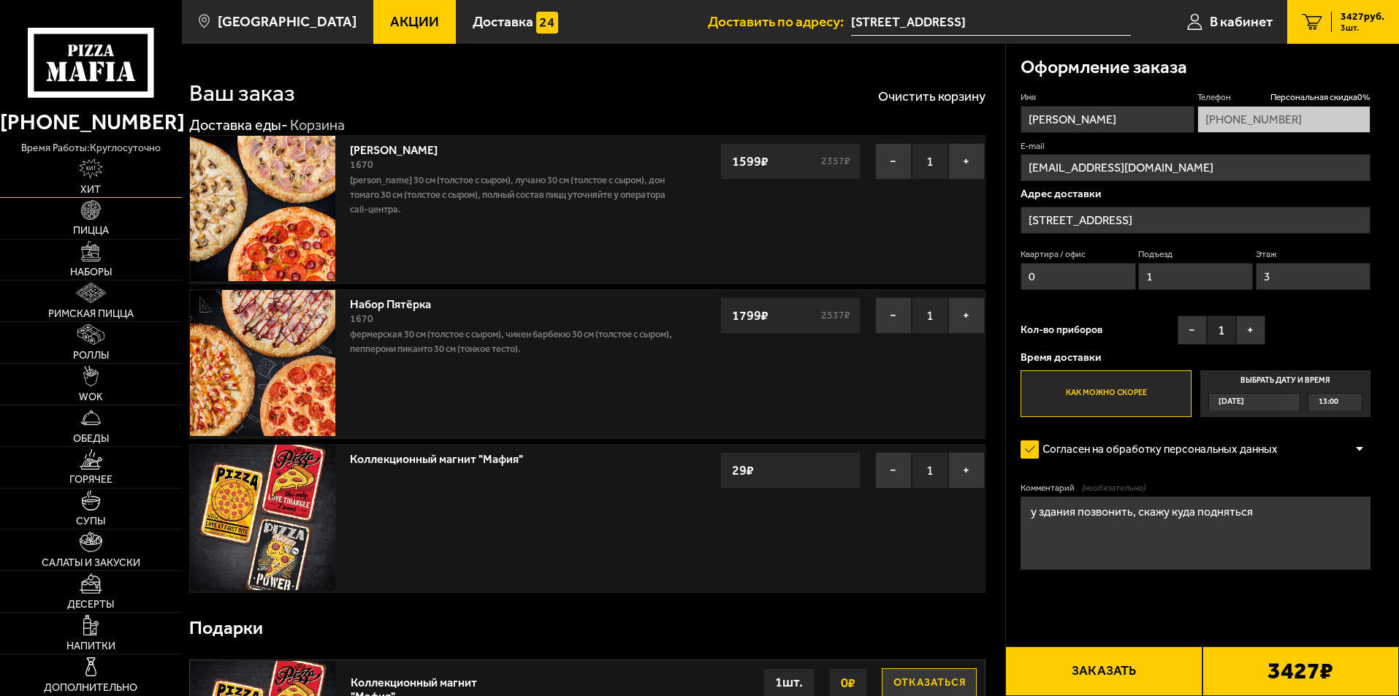
click at [105, 191] on link "Хит" at bounding box center [91, 176] width 182 height 41
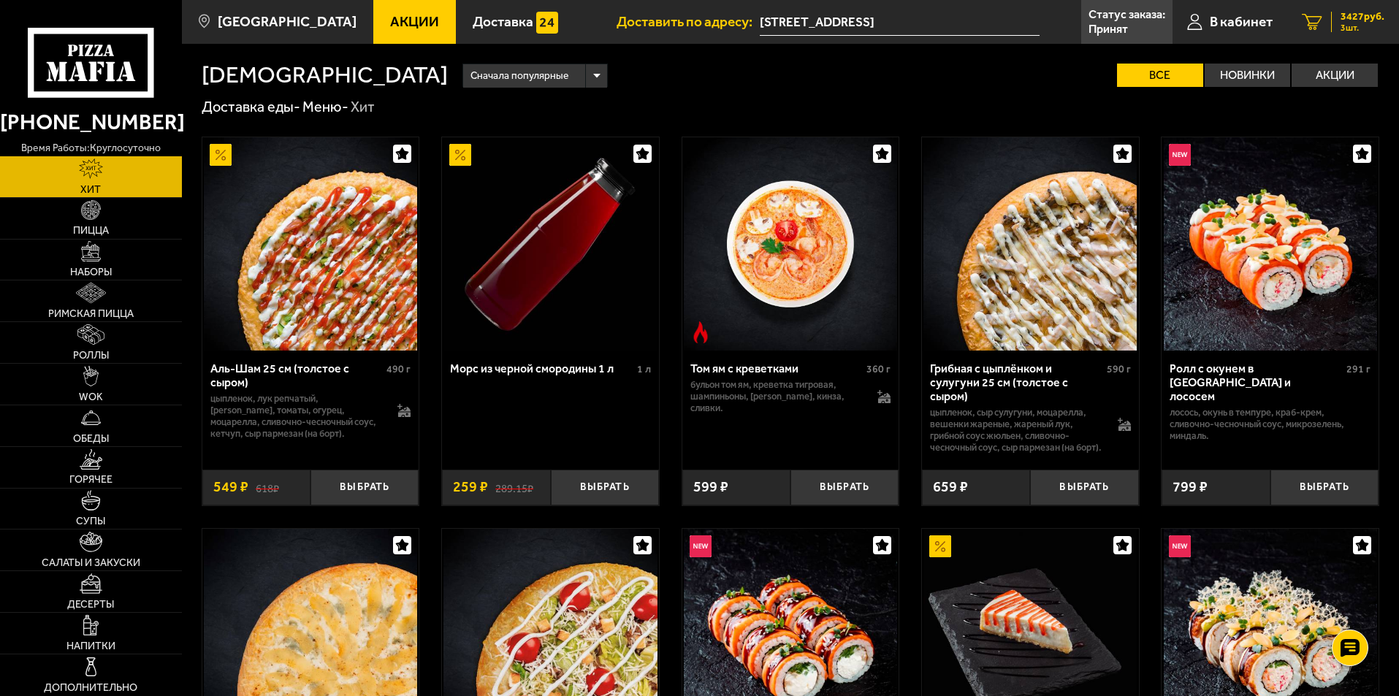
click at [1332, 25] on div "3427 руб. 3 шт." at bounding box center [1357, 22] width 53 height 20
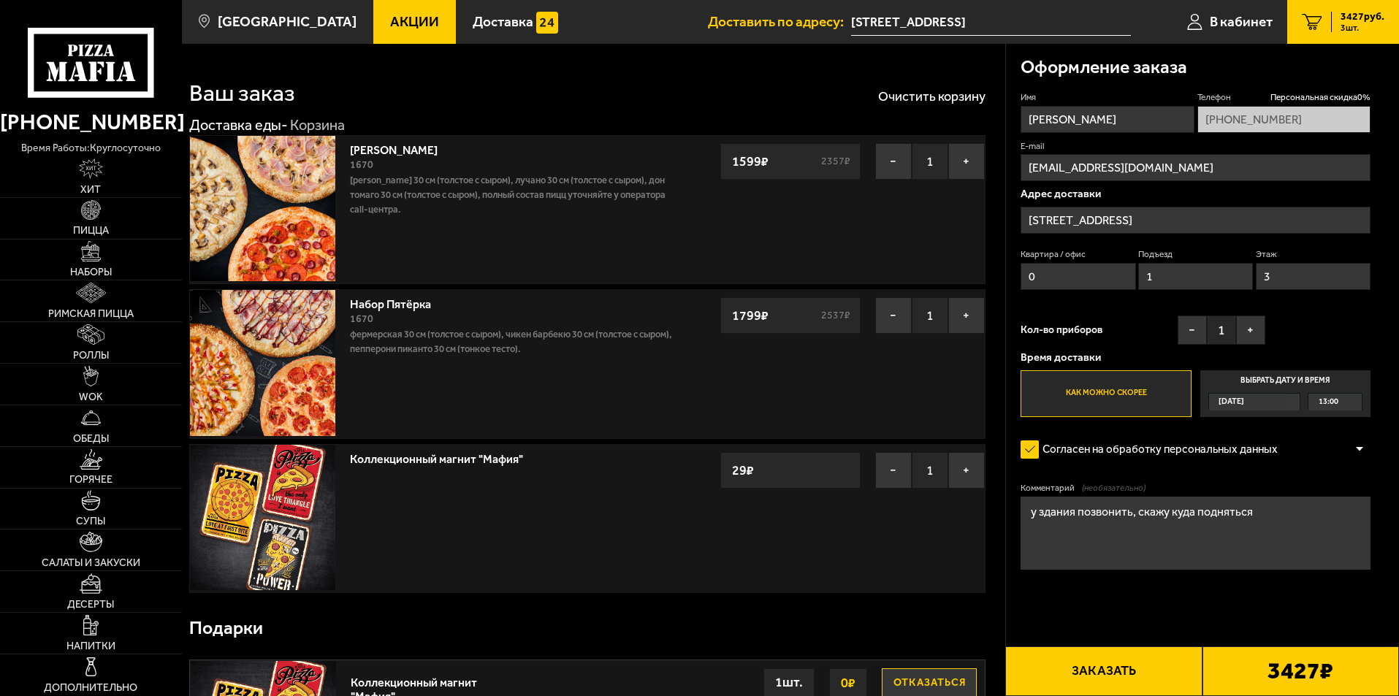
click at [1358, 30] on span "3 шт." at bounding box center [1363, 27] width 44 height 9
click at [1350, 21] on span "3427 руб." at bounding box center [1363, 17] width 44 height 10
drag, startPoint x: 886, startPoint y: 468, endPoint x: 897, endPoint y: 382, distance: 86.2
click at [886, 467] on button "−" at bounding box center [893, 470] width 37 height 37
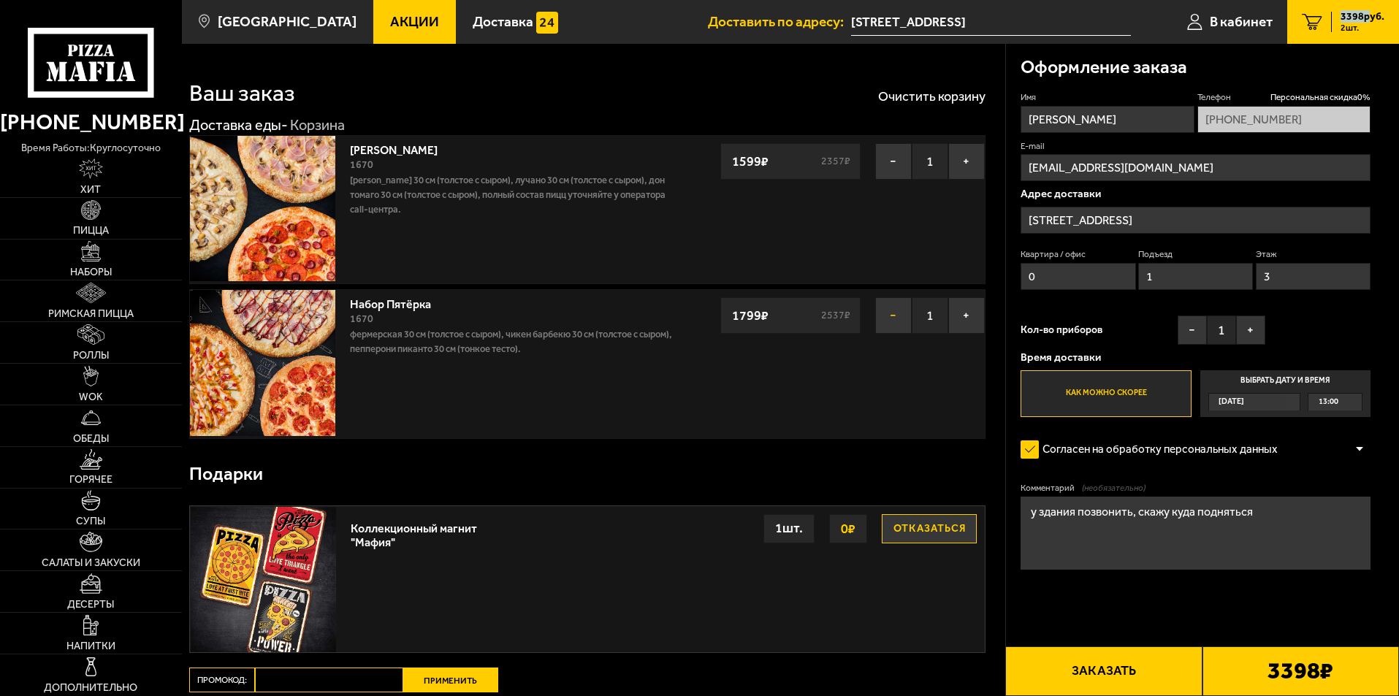
click at [899, 321] on button "−" at bounding box center [893, 315] width 37 height 37
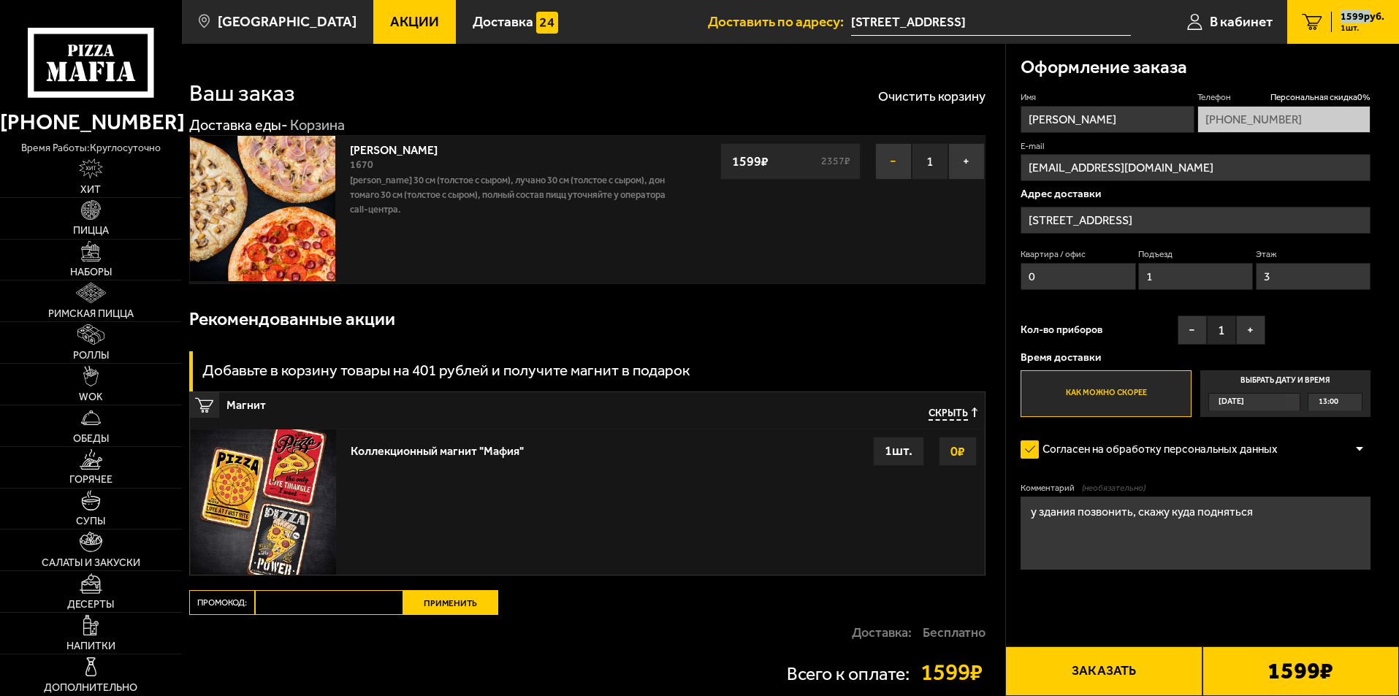
click at [893, 162] on button "−" at bounding box center [893, 161] width 37 height 37
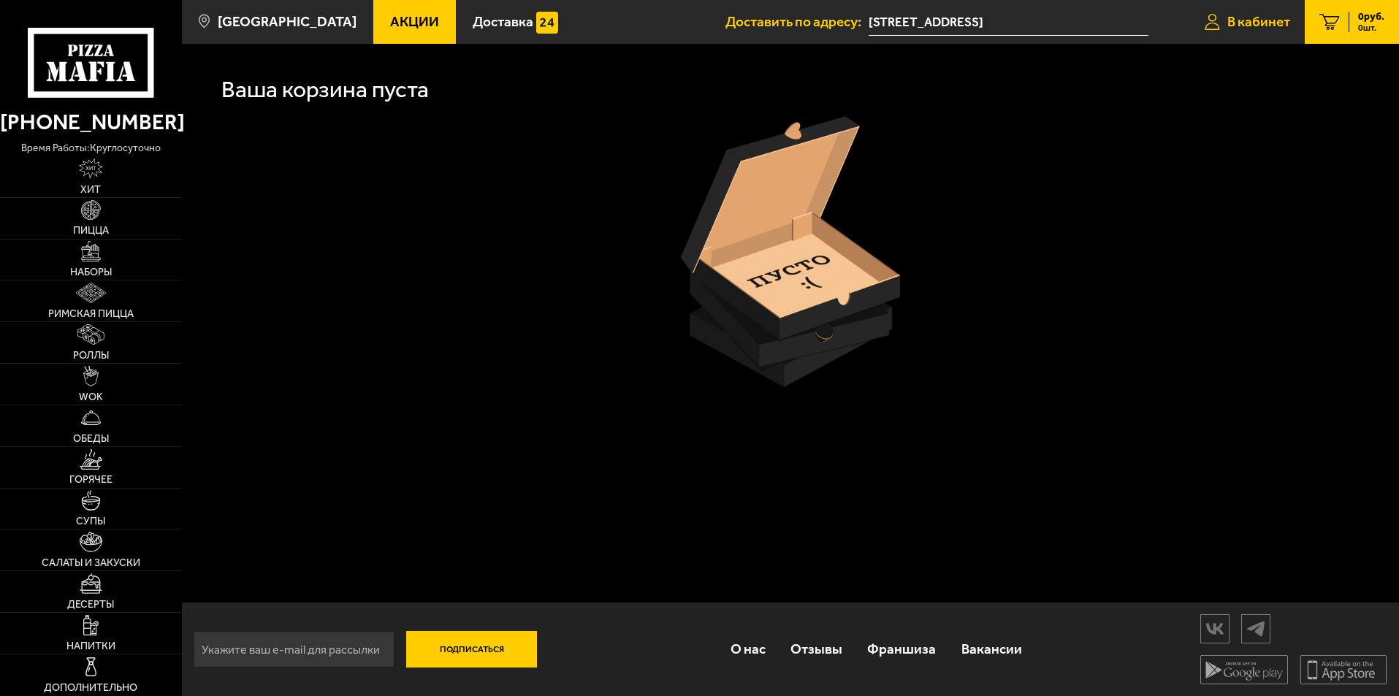
click at [1254, 21] on span "В кабинет" at bounding box center [1259, 22] width 63 height 14
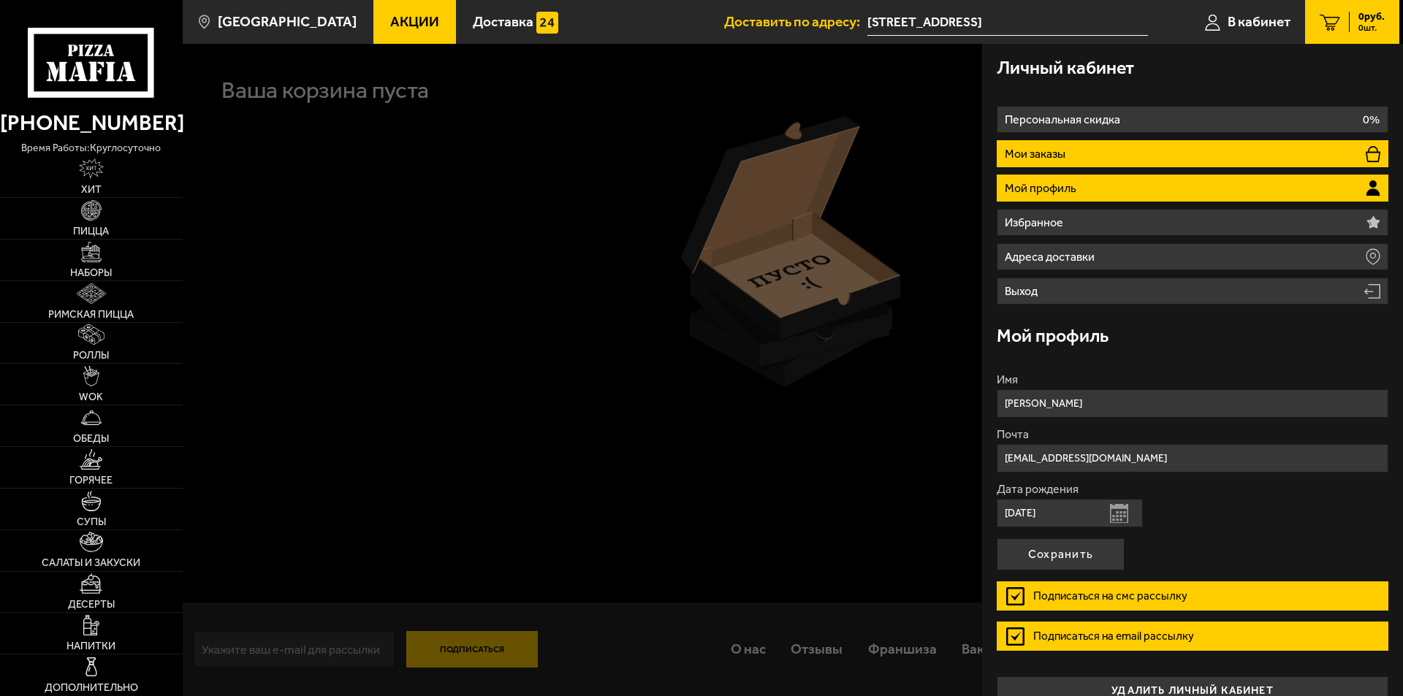
click at [1145, 159] on li "Мои заказы" at bounding box center [1193, 153] width 392 height 27
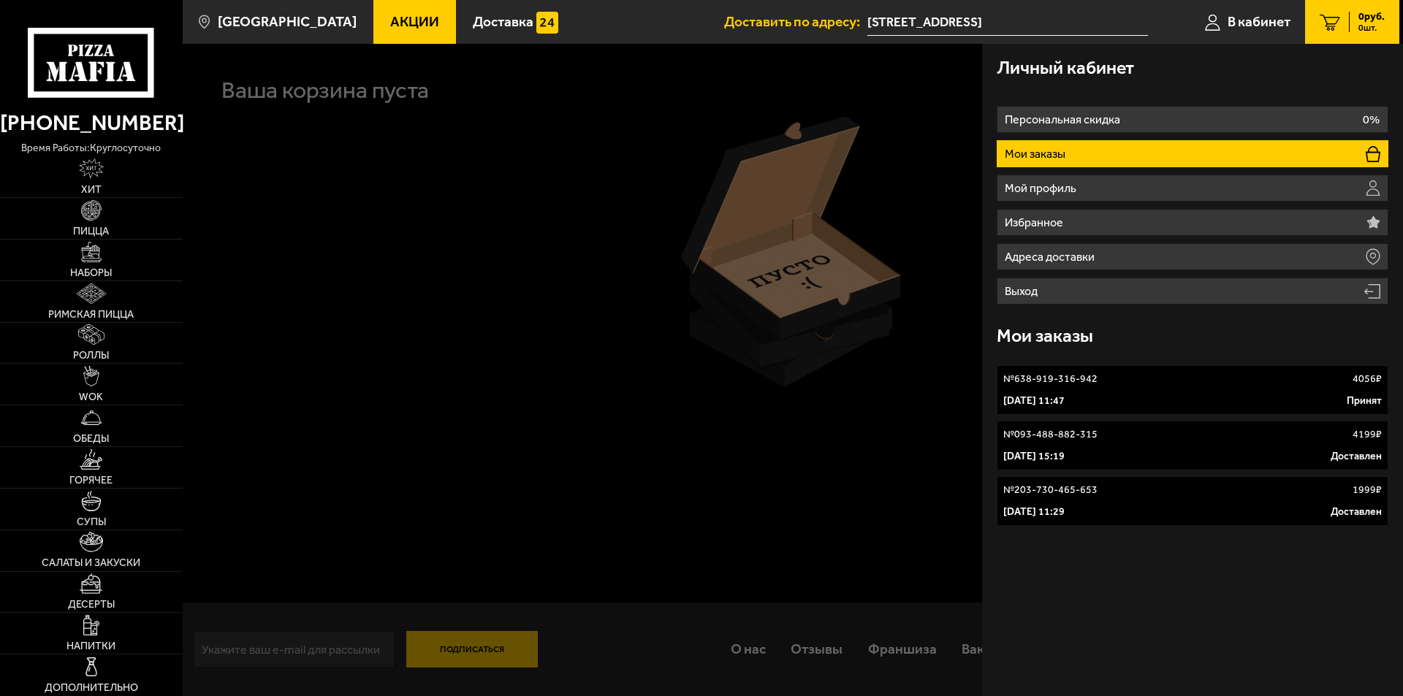
click at [1152, 381] on div "№ 638-919-316-942 4056 ₽" at bounding box center [1192, 379] width 379 height 15
